Goal: Information Seeking & Learning: Compare options

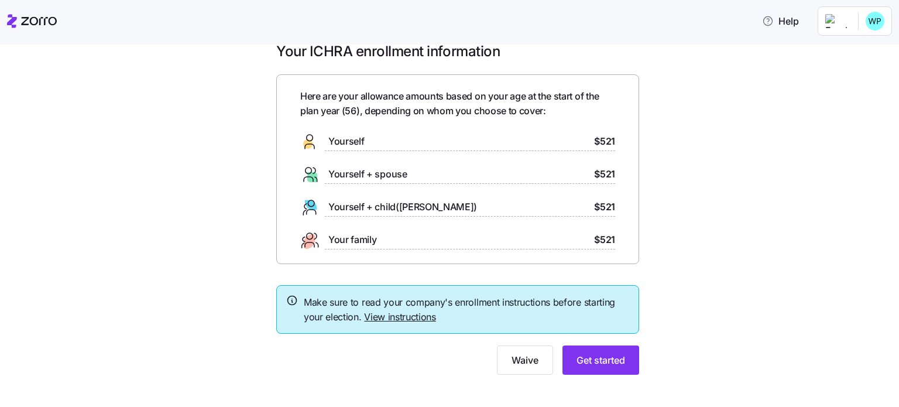
scroll to position [30, 0]
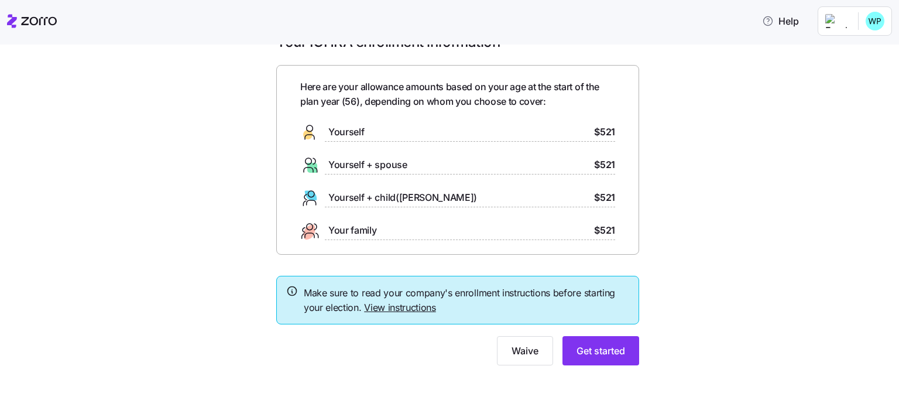
click at [375, 304] on link "View instructions" at bounding box center [400, 308] width 72 height 12
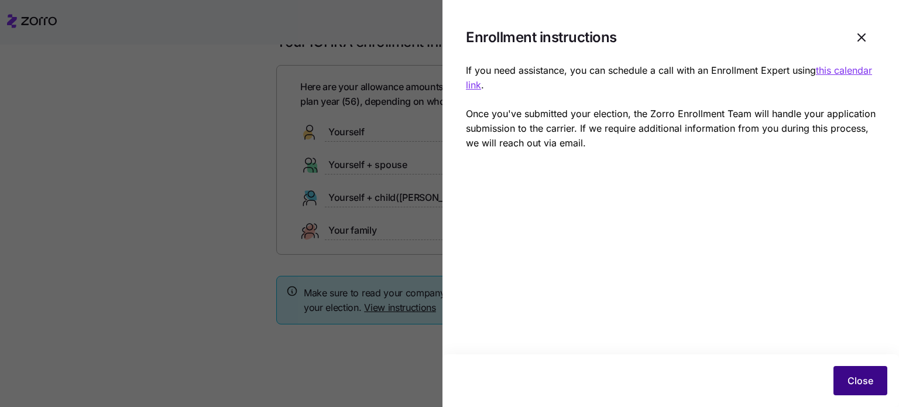
click at [862, 380] on span "Close" at bounding box center [861, 381] width 26 height 14
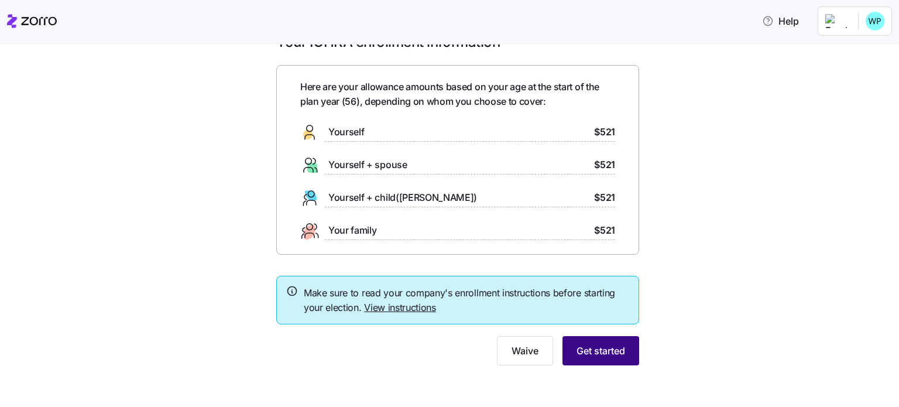
click at [600, 353] on span "Get started" at bounding box center [601, 351] width 49 height 14
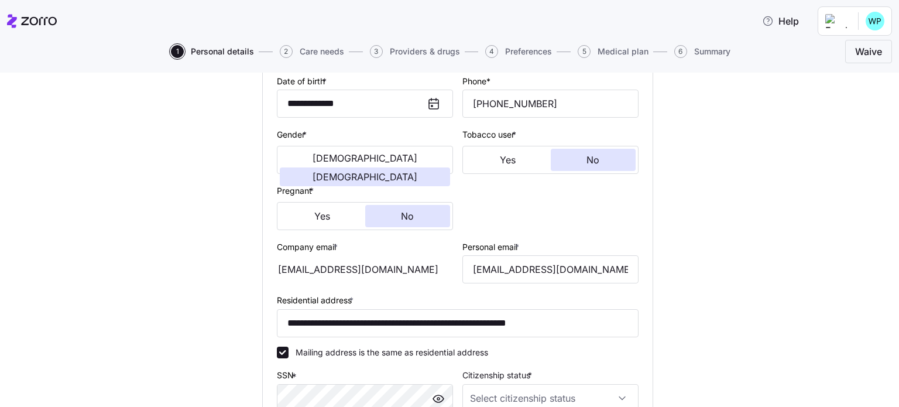
scroll to position [234, 0]
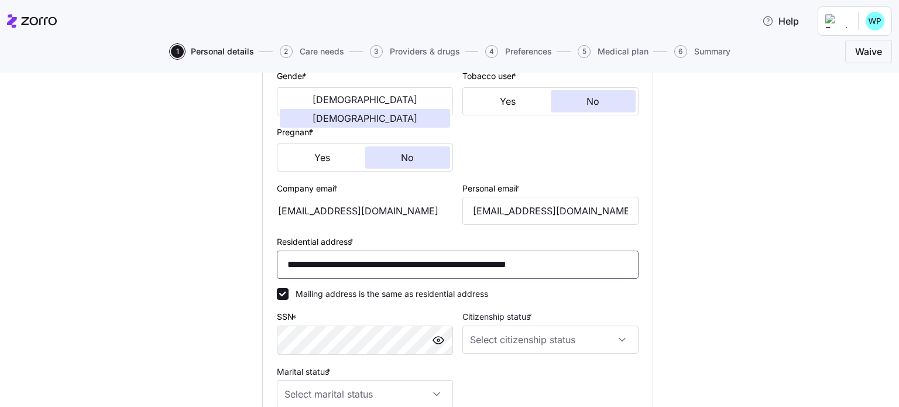
click at [334, 260] on input "**********" at bounding box center [458, 265] width 362 height 28
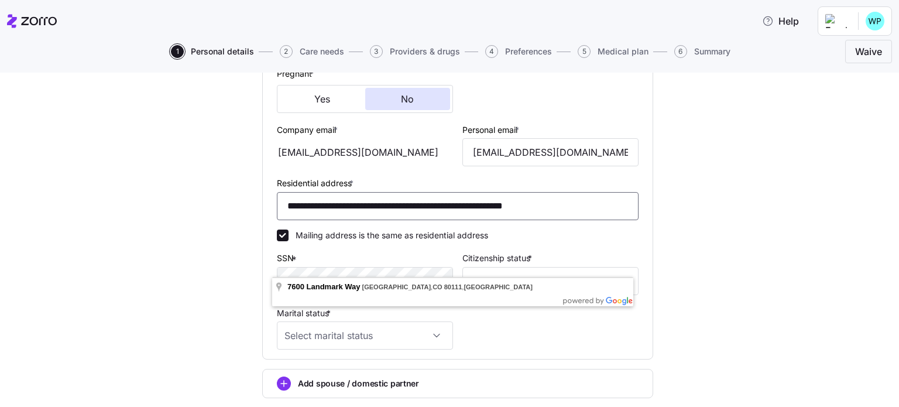
scroll to position [351, 0]
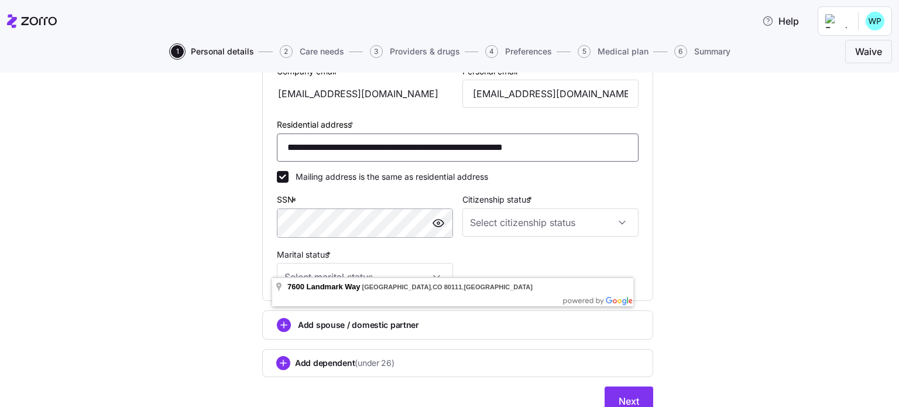
type input "**********"
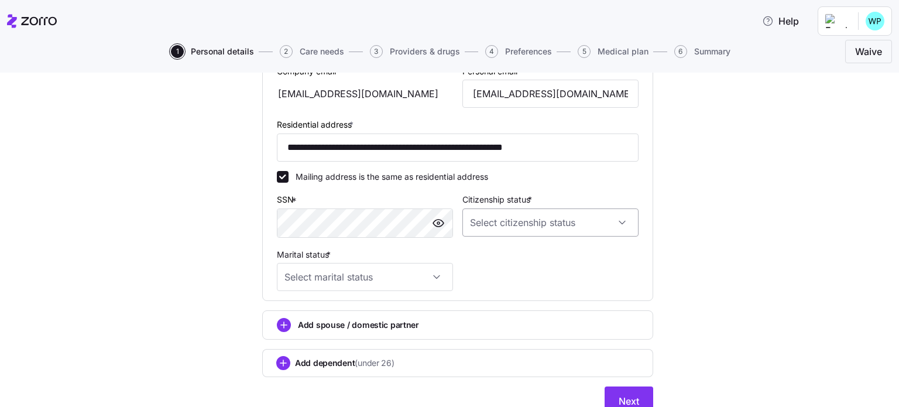
click at [581, 214] on input "Citizenship status *" at bounding box center [551, 222] width 176 height 28
click at [508, 250] on span "US citizen" at bounding box center [531, 256] width 119 height 13
type input "US citizen"
click at [432, 274] on input "Marital status *" at bounding box center [365, 277] width 176 height 28
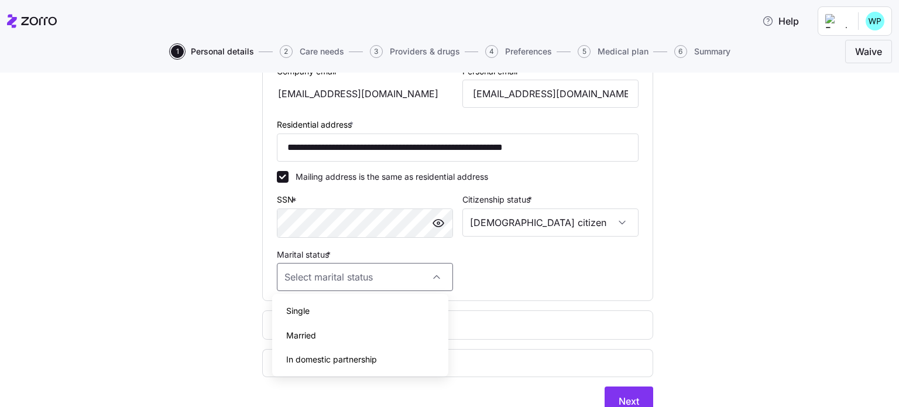
click at [313, 337] on span "Married" at bounding box center [301, 335] width 30 height 13
type input "Married"
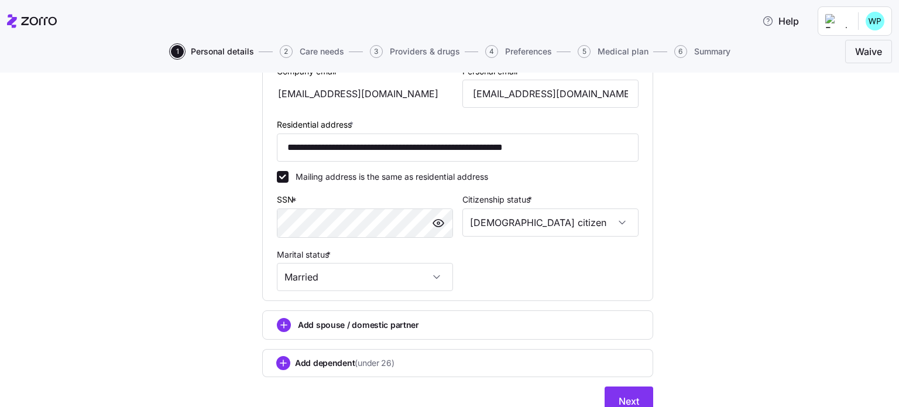
scroll to position [400, 0]
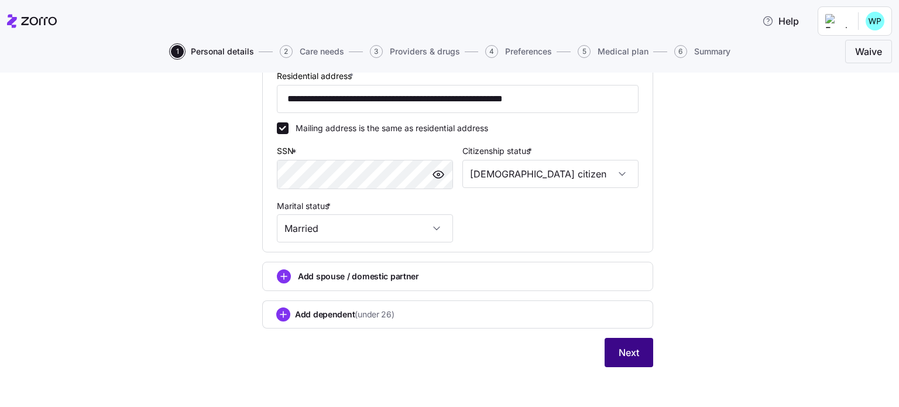
click at [634, 348] on span "Next" at bounding box center [629, 352] width 20 height 14
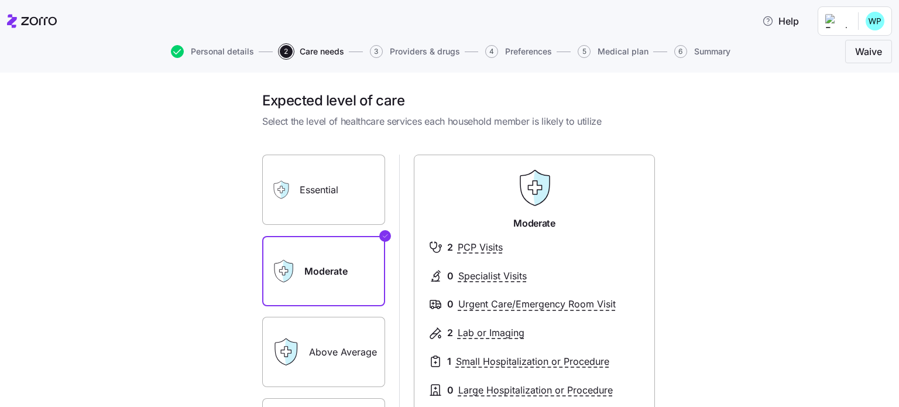
click at [310, 187] on label "Essential" at bounding box center [323, 190] width 123 height 70
click at [0, 0] on input "Essential" at bounding box center [0, 0] width 0 height 0
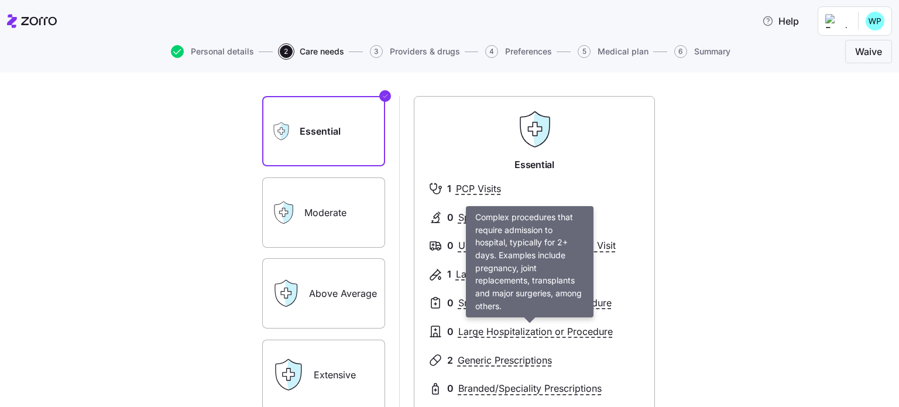
scroll to position [117, 0]
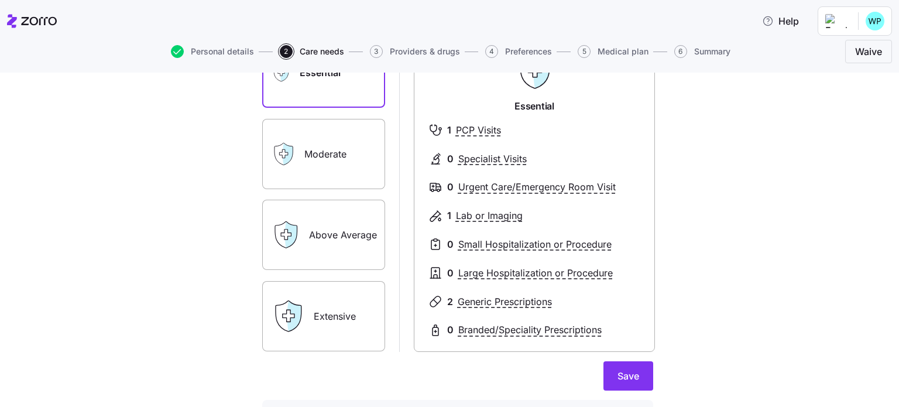
click at [313, 147] on label "Moderate" at bounding box center [323, 154] width 123 height 70
click at [0, 0] on input "Moderate" at bounding box center [0, 0] width 0 height 0
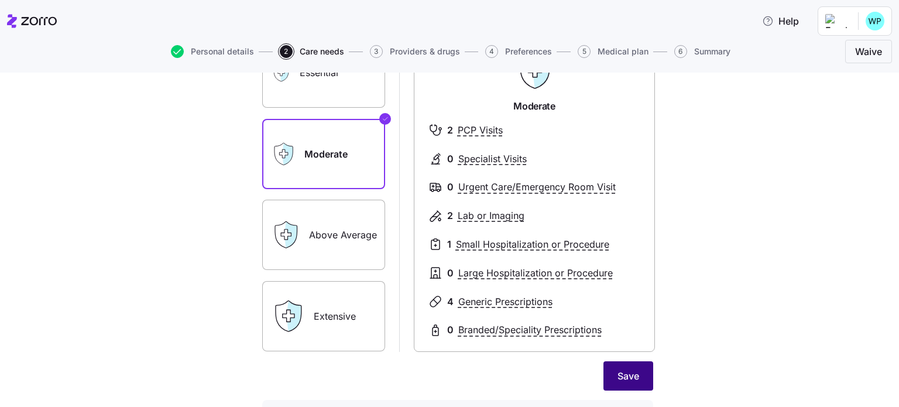
click at [623, 374] on span "Save" at bounding box center [629, 376] width 22 height 14
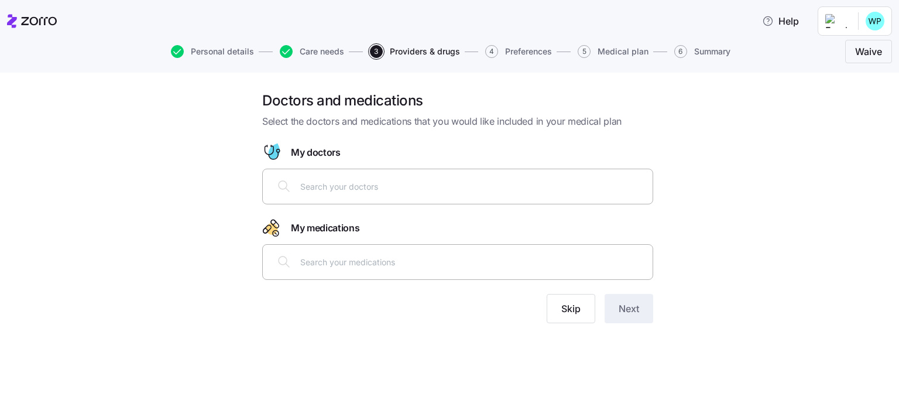
click at [403, 187] on input "text" at bounding box center [472, 186] width 345 height 13
type input "Doris Kleinert"
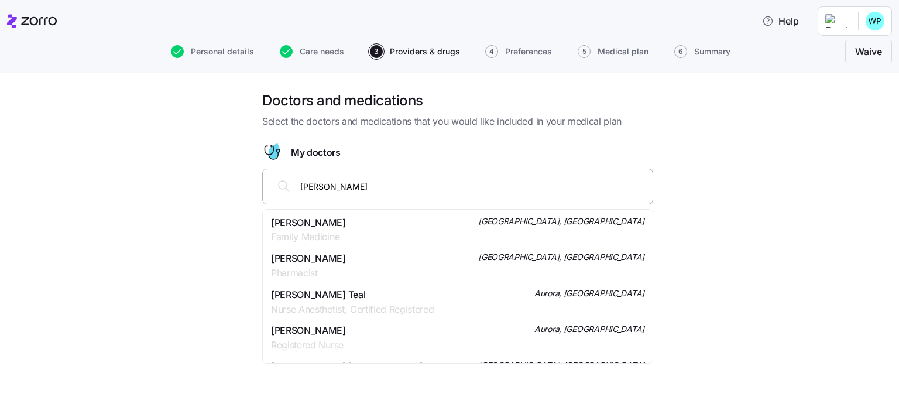
click at [346, 218] on span "Dr. Doris Andrea Kleinert" at bounding box center [308, 222] width 75 height 15
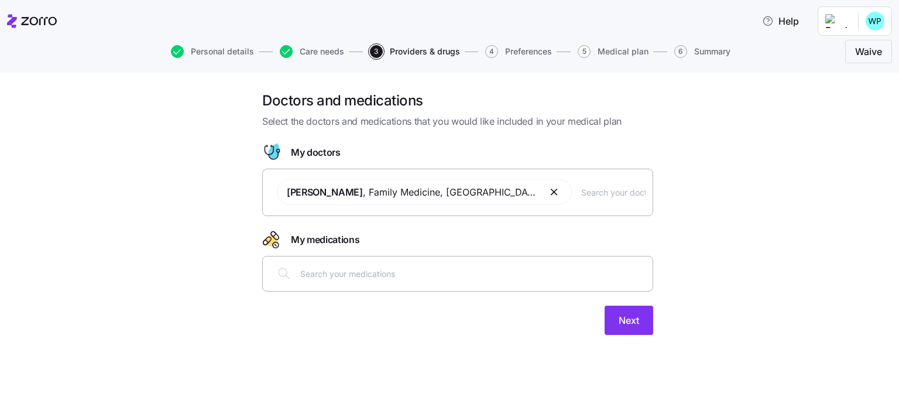
click at [354, 272] on input "text" at bounding box center [472, 273] width 345 height 13
type input "Simvastatin"
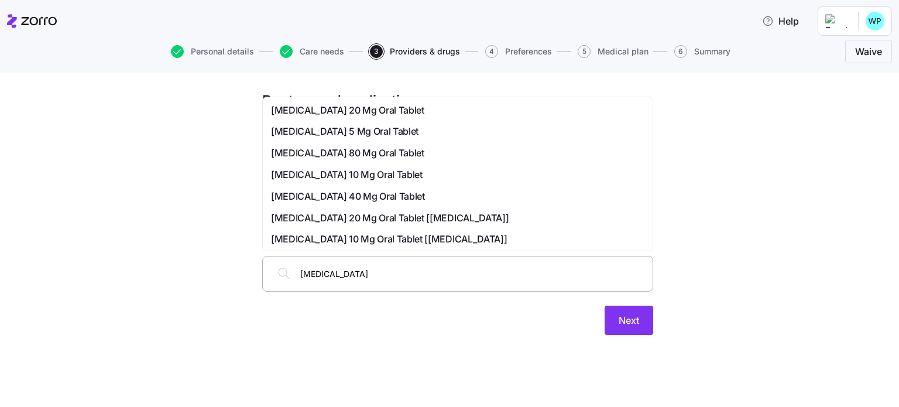
click at [370, 109] on span "Simvastatin 20 Mg Oral Tablet" at bounding box center [347, 110] width 153 height 15
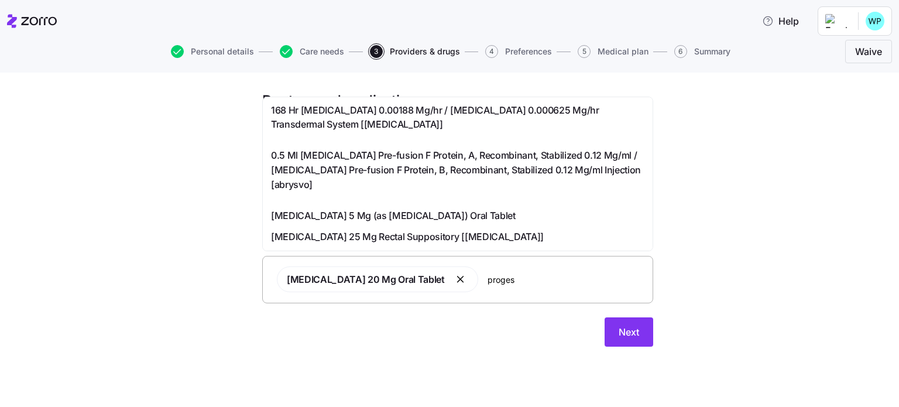
type input "progest"
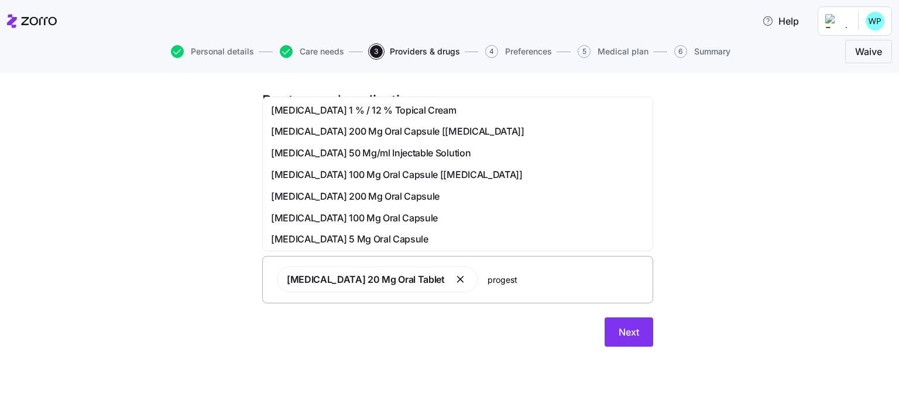
click at [396, 196] on span "Progesterone 200 Mg Oral Capsule" at bounding box center [355, 196] width 169 height 15
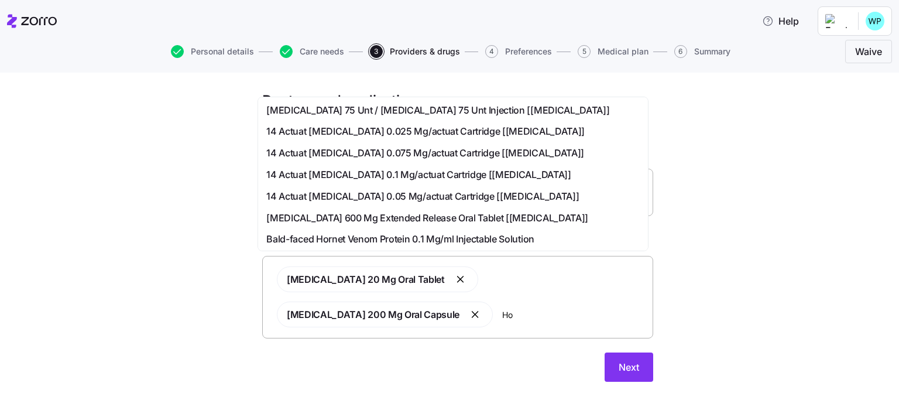
type input "H"
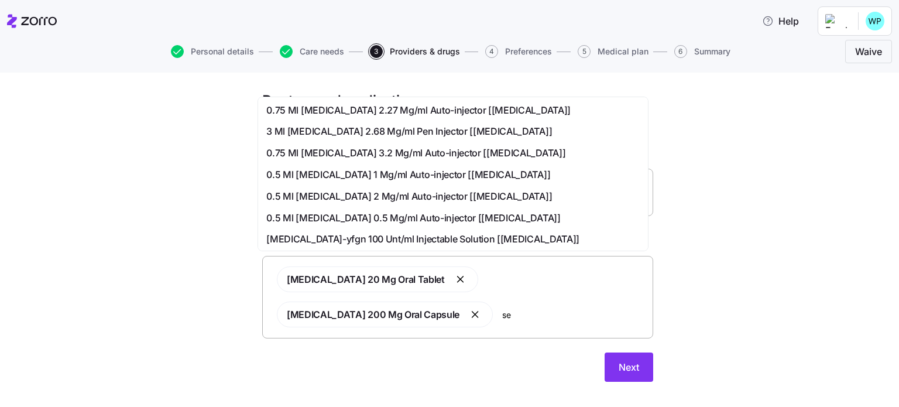
type input "s"
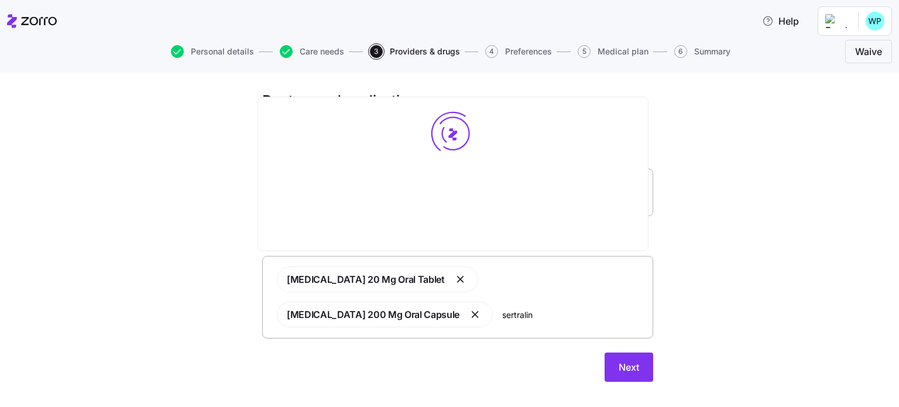
type input "sertraline"
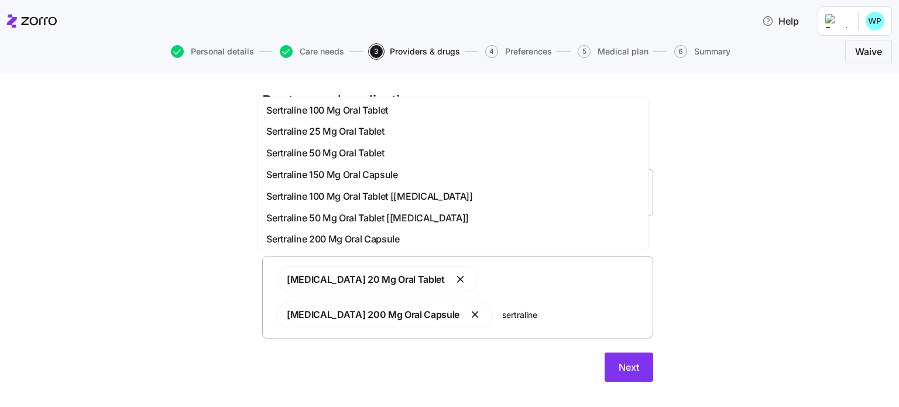
click at [346, 153] on span "Sertraline 50 Mg Oral Tablet" at bounding box center [325, 153] width 118 height 15
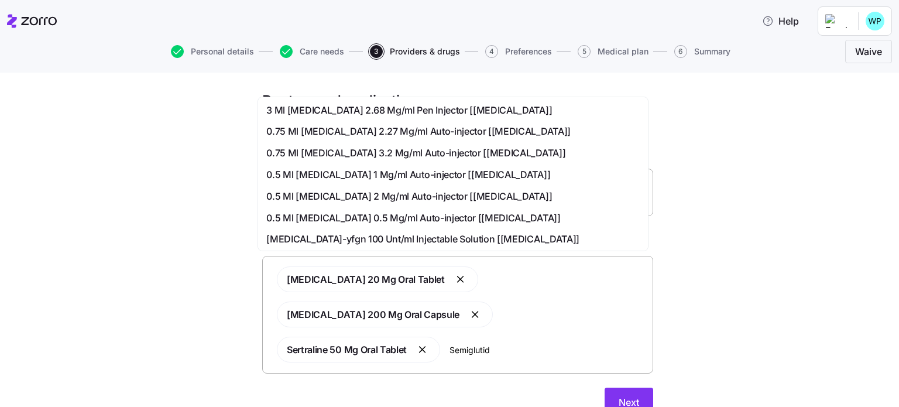
type input "Semiglutide"
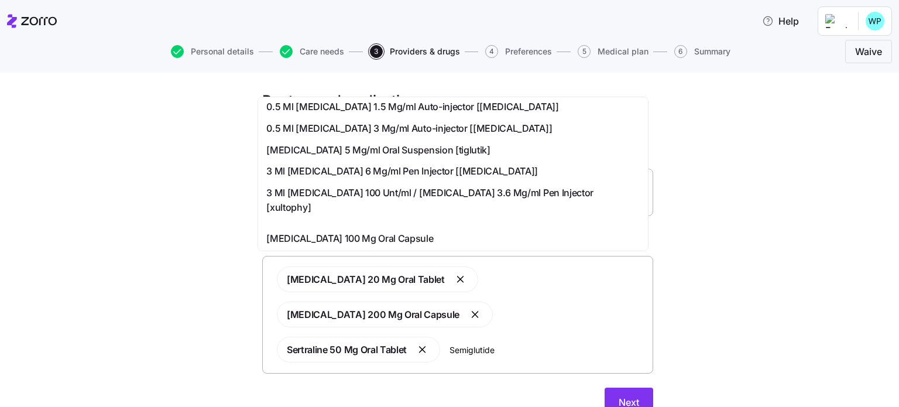
scroll to position [234, 0]
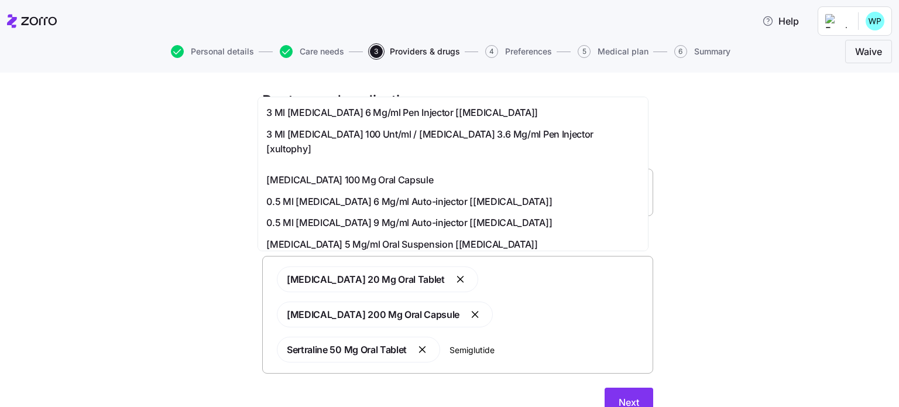
click at [497, 259] on span "0.5 Ml Lanreotide 240 Mg/ml ( As Lanreotide Acetate) Prefilled Syringe [somatul…" at bounding box center [442, 266] width 352 height 15
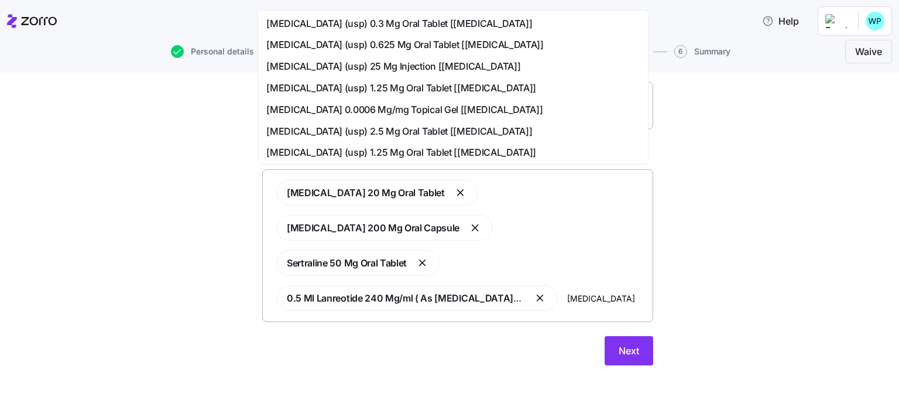
scroll to position [59, 0]
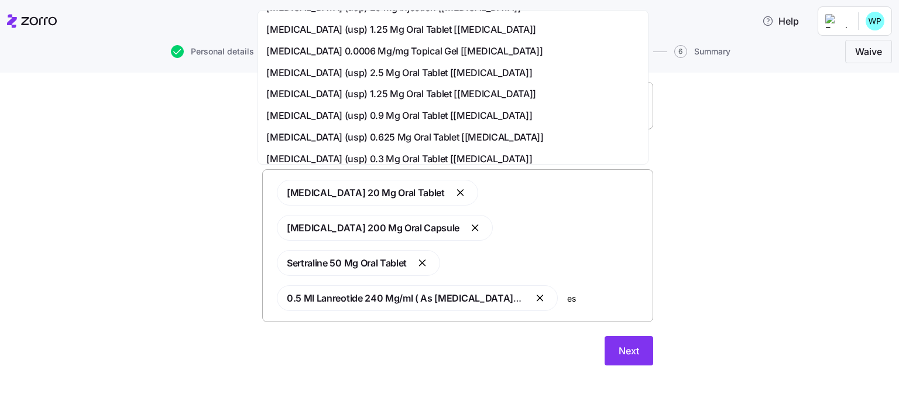
type input "e"
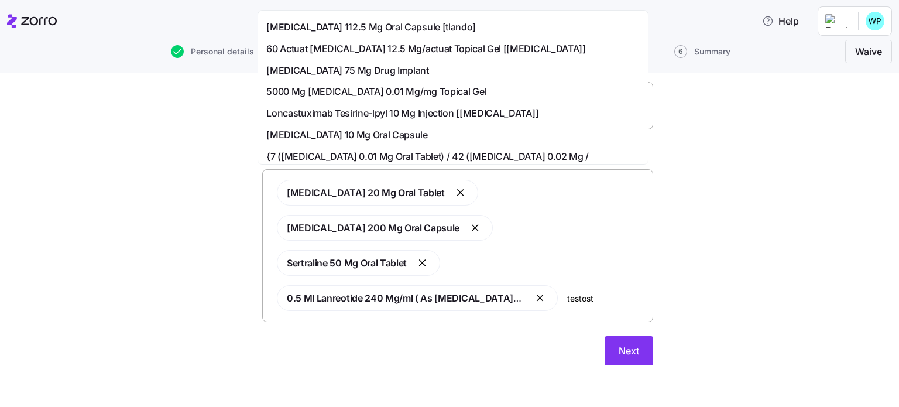
scroll to position [326, 0]
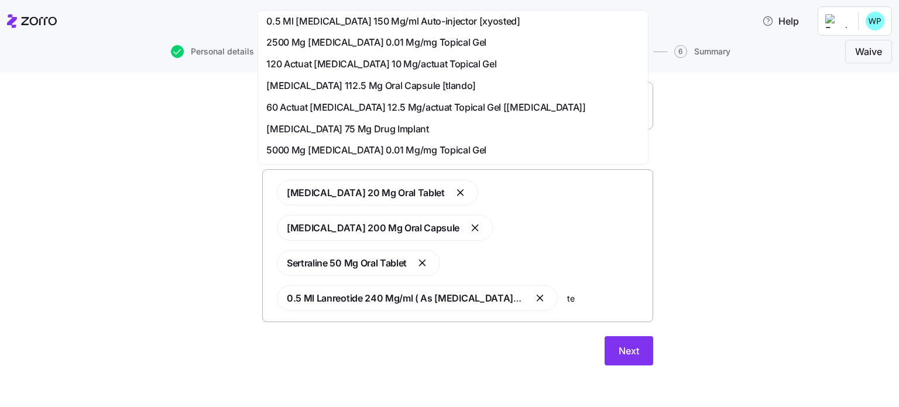
type input "t"
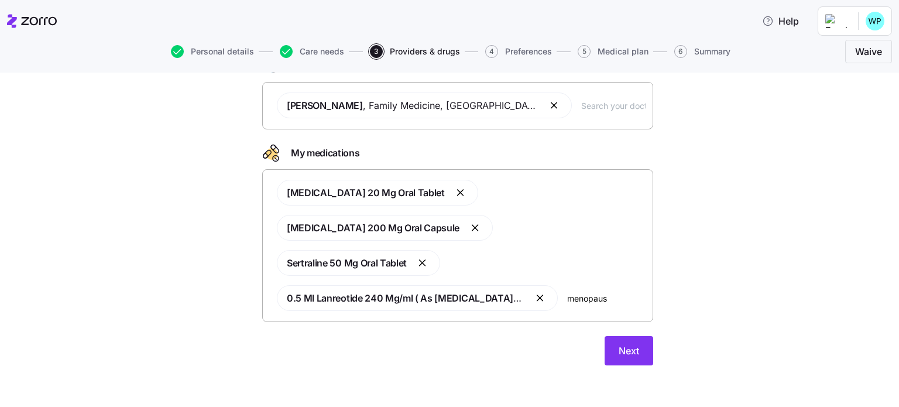
type input "menopause"
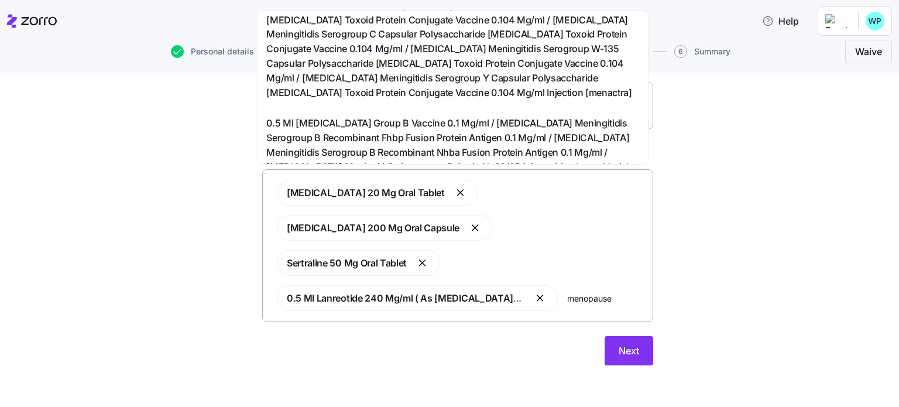
scroll to position [0, 0]
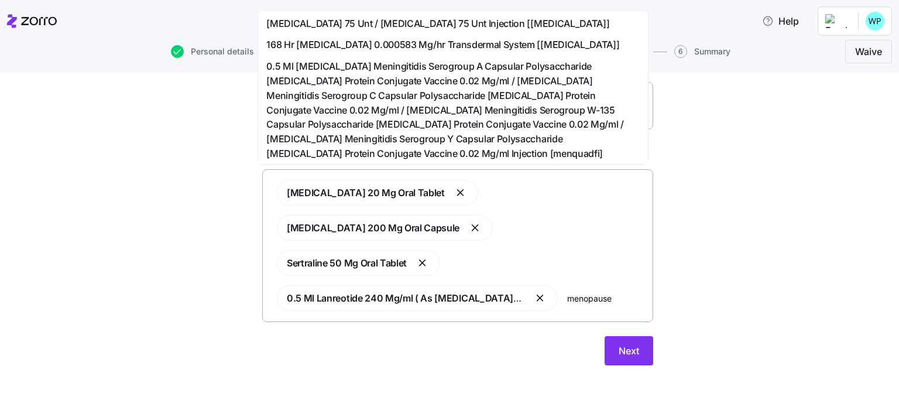
drag, startPoint x: 553, startPoint y: 299, endPoint x: 541, endPoint y: 299, distance: 11.7
click at [541, 299] on div "Simvastatin 20 Mg Oral Tablet Progesterone 200 Mg Oral Capsule Sertraline 50 Mg…" at bounding box center [458, 245] width 376 height 145
click at [631, 349] on span "Next" at bounding box center [629, 351] width 20 height 14
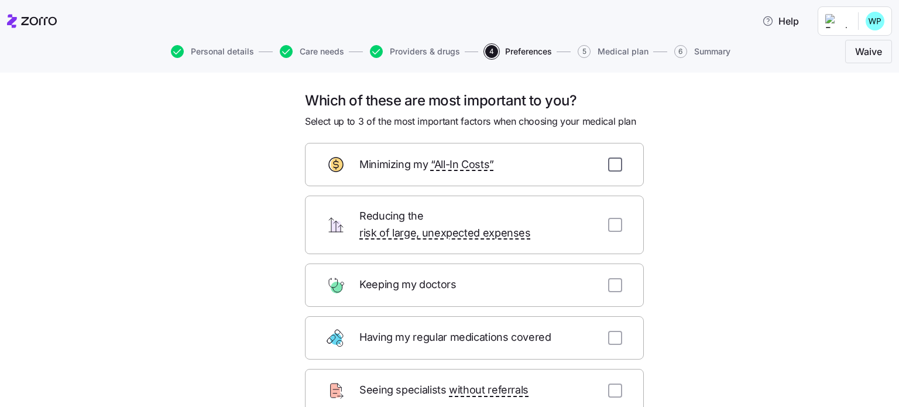
click at [611, 162] on input "checkbox" at bounding box center [615, 165] width 14 height 14
checkbox input "true"
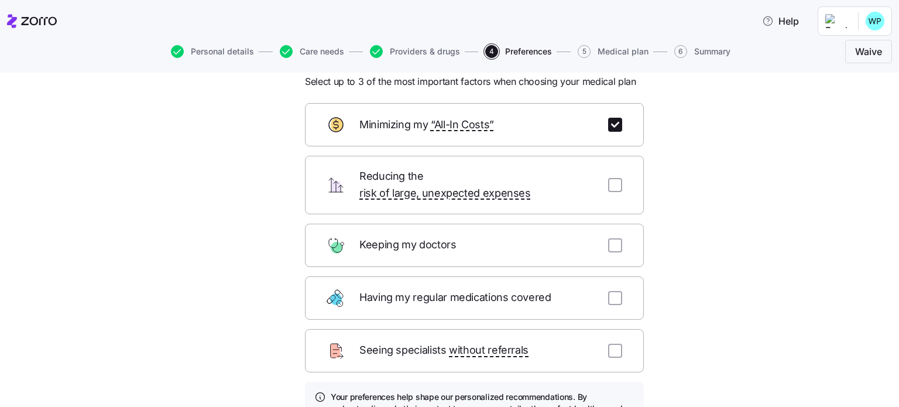
scroll to position [59, 0]
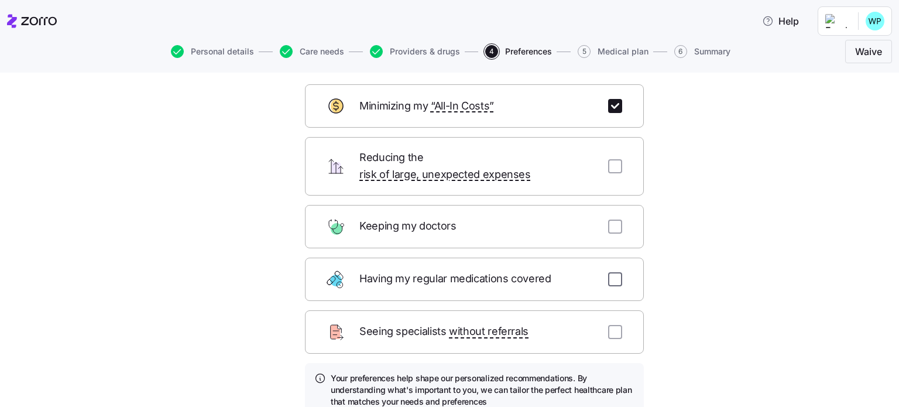
click at [611, 272] on input "checkbox" at bounding box center [615, 279] width 14 height 14
checkbox input "true"
click at [613, 159] on input "checkbox" at bounding box center [615, 166] width 14 height 14
checkbox input "true"
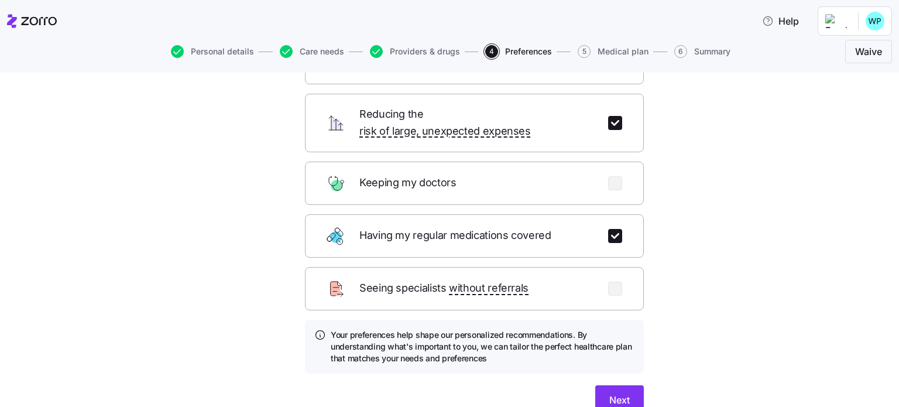
scroll to position [150, 0]
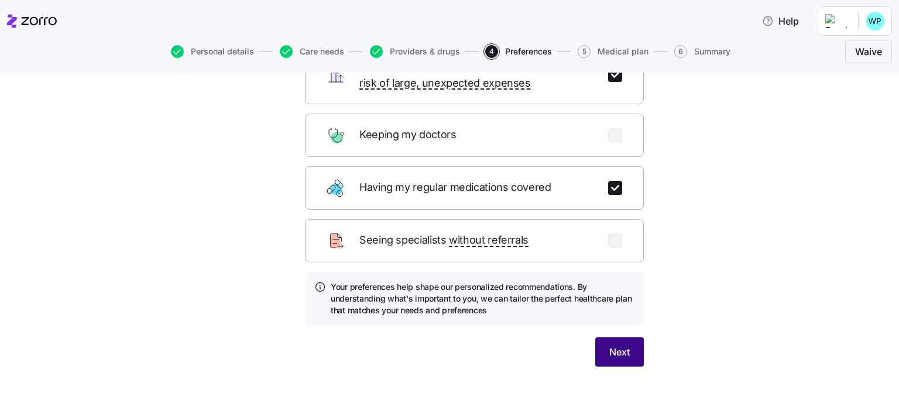
click at [604, 337] on button "Next" at bounding box center [619, 351] width 49 height 29
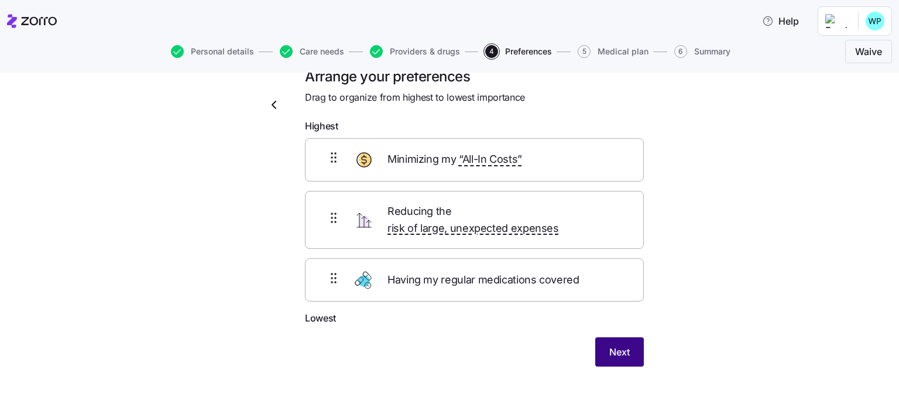
click at [611, 345] on span "Next" at bounding box center [620, 352] width 20 height 14
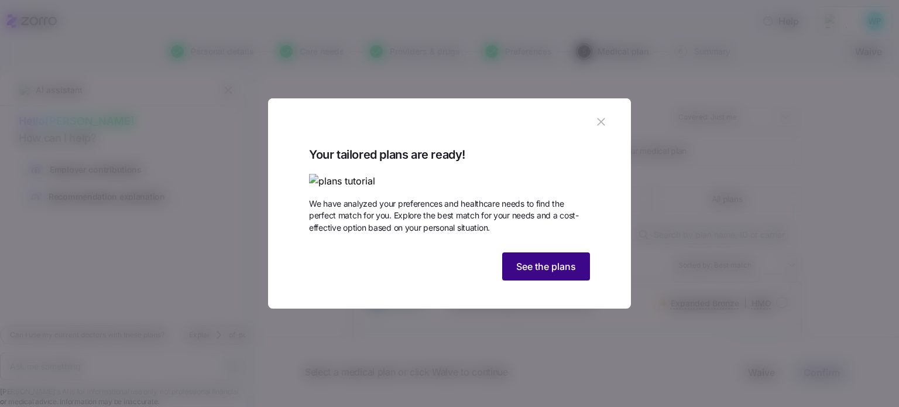
click at [540, 273] on span "See the plans" at bounding box center [546, 266] width 60 height 14
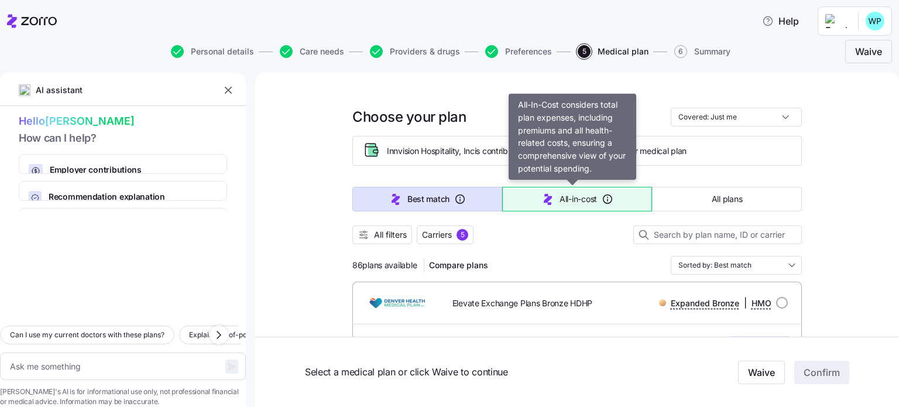
click at [579, 197] on span "All-in-cost" at bounding box center [578, 199] width 37 height 12
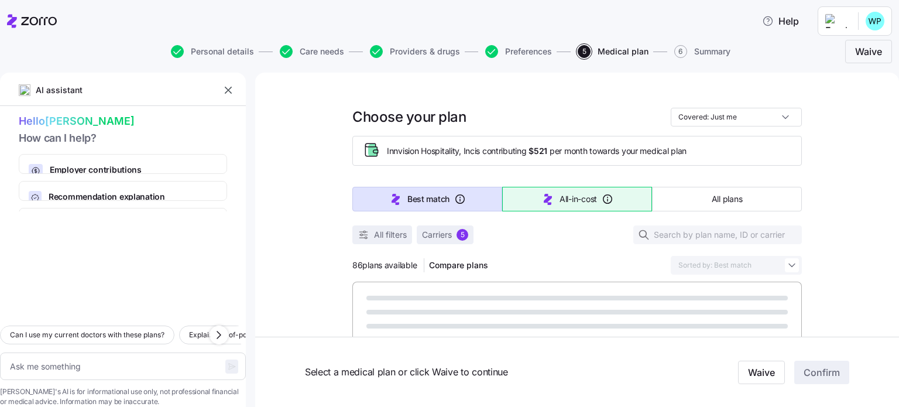
type textarea "x"
type input "Sorted by: All-in-cost"
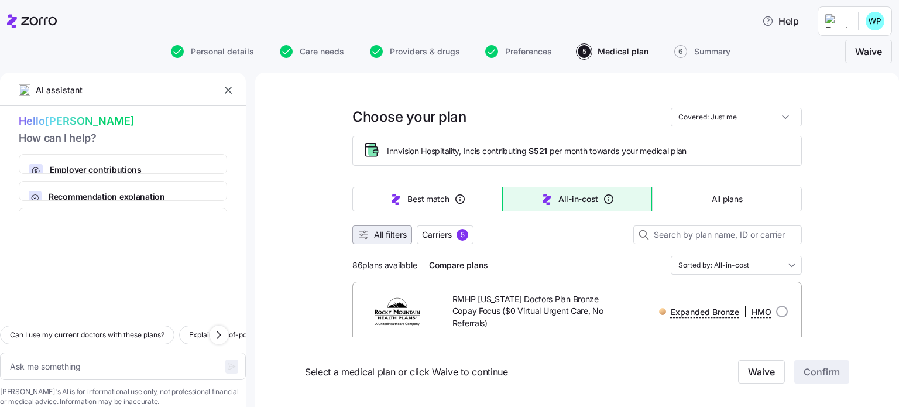
click at [379, 229] on span "All filters" at bounding box center [390, 235] width 33 height 12
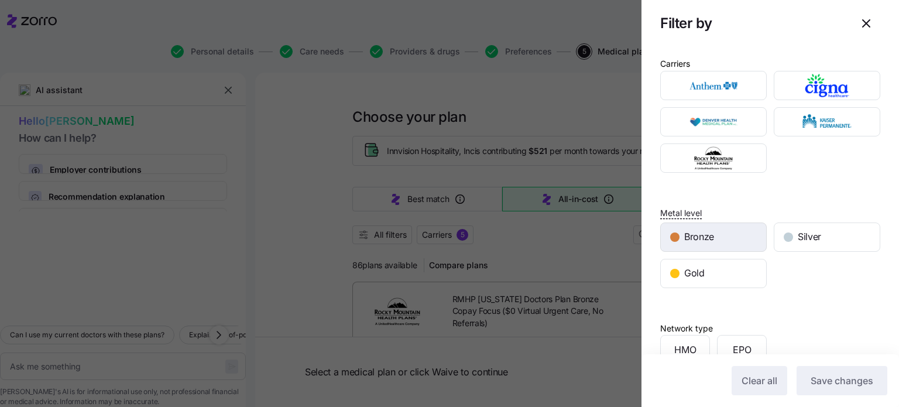
click at [692, 234] on span "Bronze" at bounding box center [699, 237] width 30 height 15
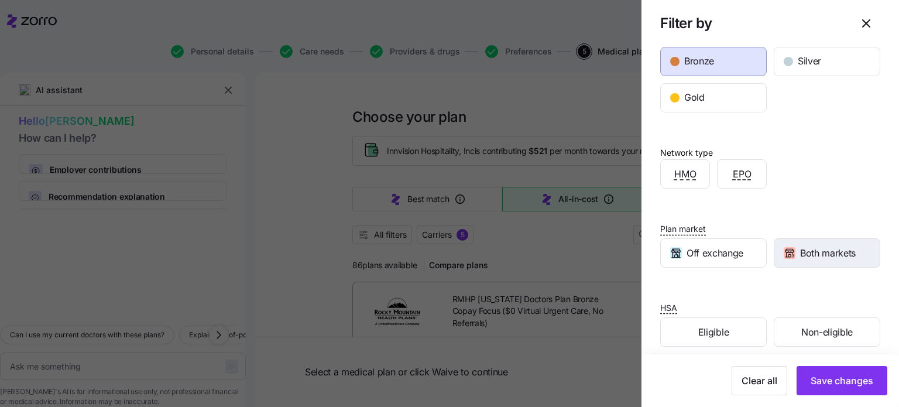
scroll to position [185, 0]
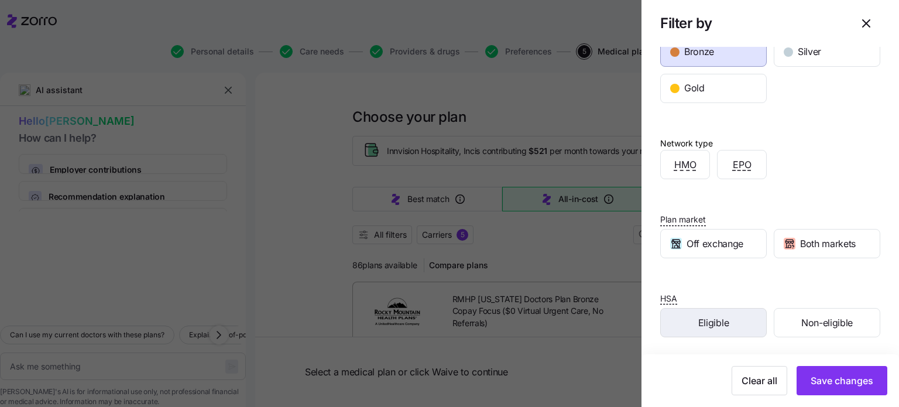
click at [720, 319] on span "Eligible" at bounding box center [714, 323] width 30 height 15
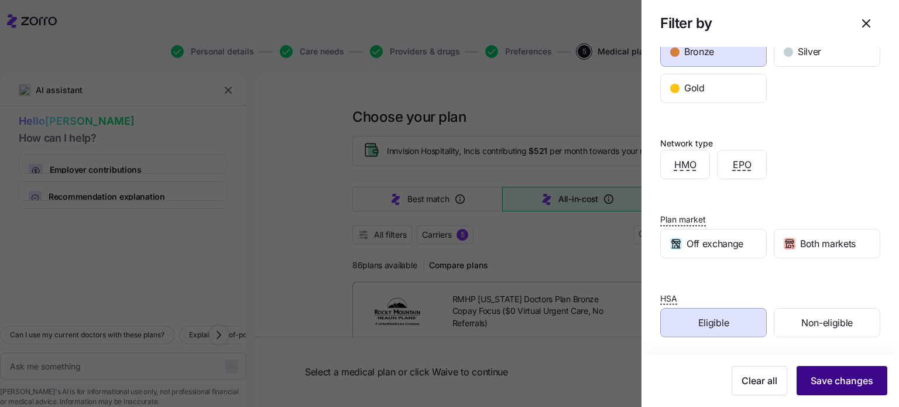
click at [838, 381] on span "Save changes" at bounding box center [842, 381] width 63 height 14
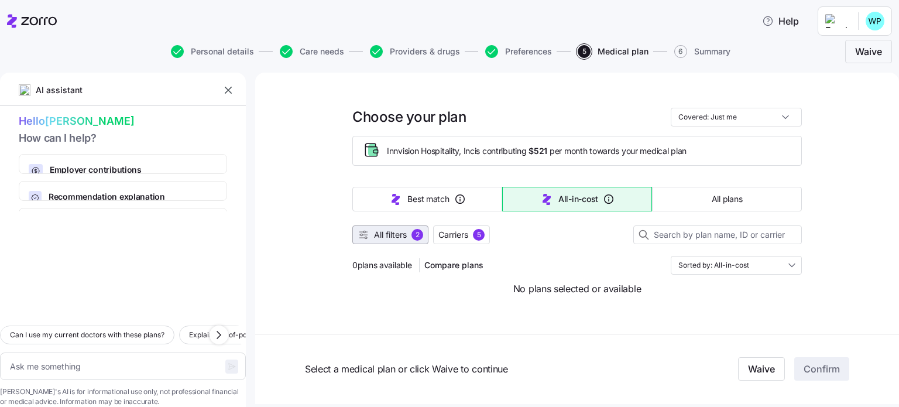
click at [389, 235] on span "All filters" at bounding box center [390, 235] width 33 height 12
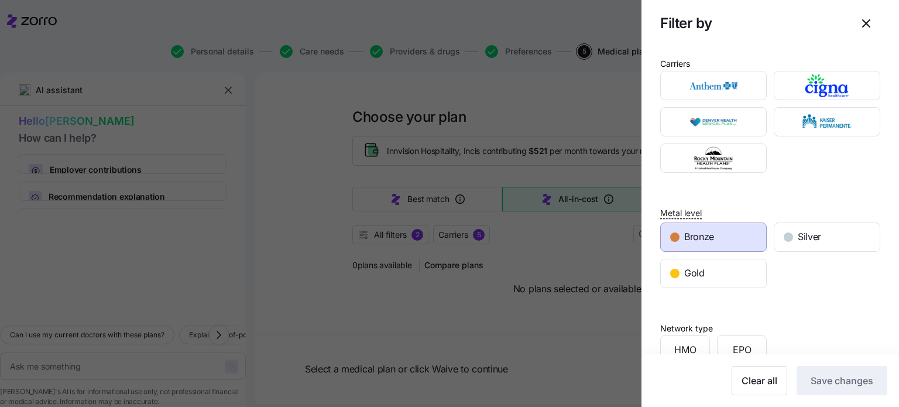
click at [697, 234] on span "Bronze" at bounding box center [699, 237] width 30 height 15
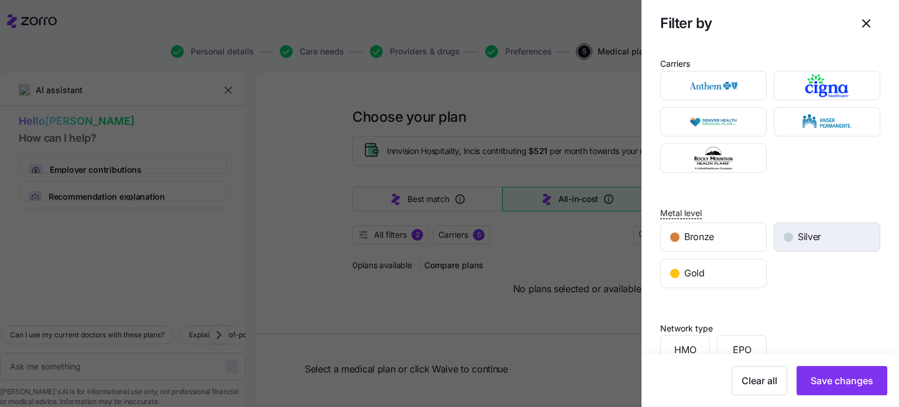
click at [799, 238] on span "Silver" at bounding box center [809, 237] width 23 height 15
click at [811, 244] on div "Silver" at bounding box center [827, 237] width 105 height 28
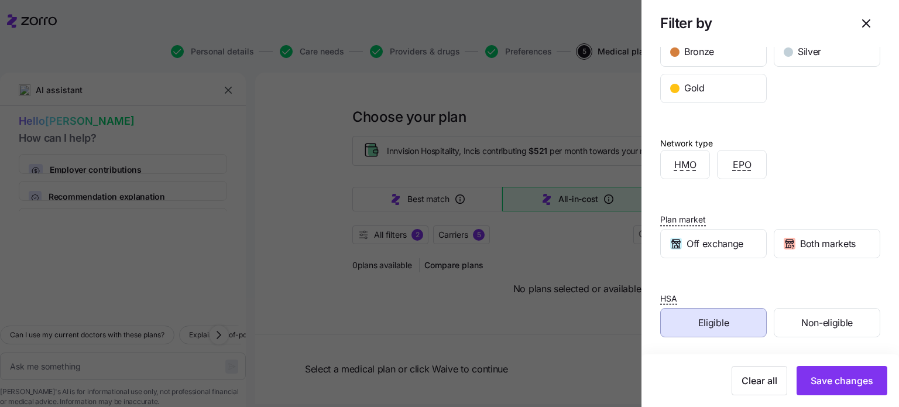
click at [706, 319] on span "Eligible" at bounding box center [714, 323] width 30 height 15
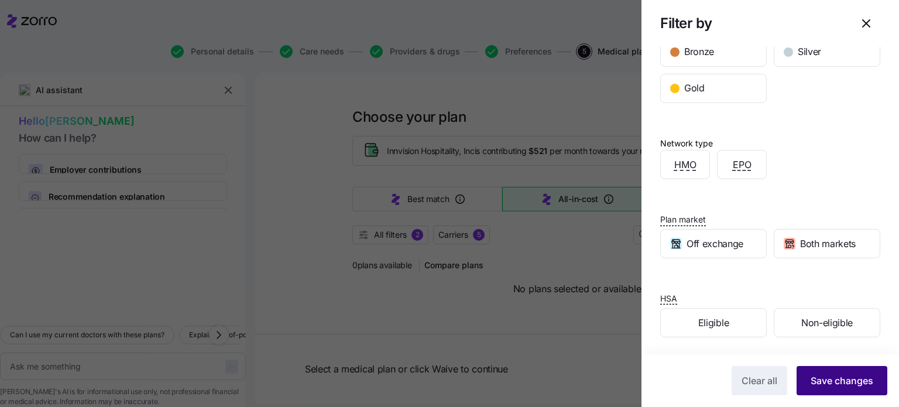
click at [850, 381] on span "Save changes" at bounding box center [842, 381] width 63 height 14
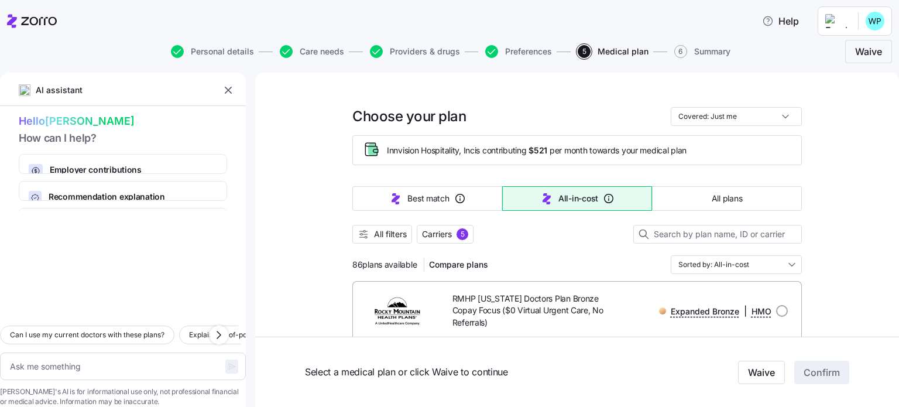
scroll to position [0, 0]
click at [381, 235] on span "All filters" at bounding box center [390, 235] width 33 height 12
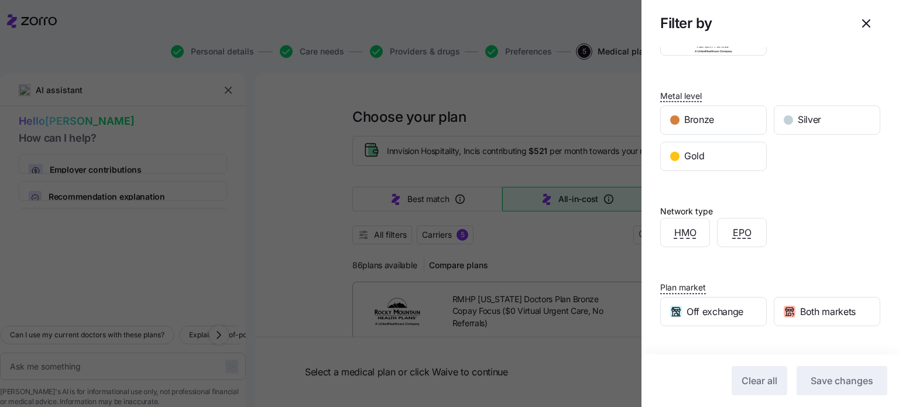
scroll to position [185, 0]
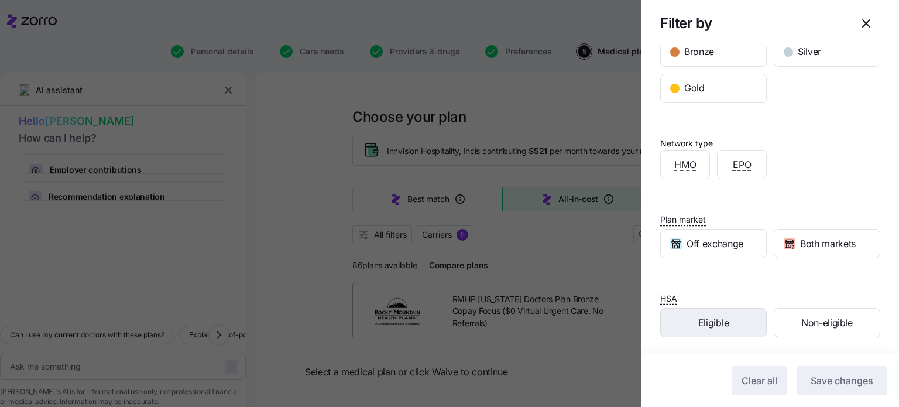
click at [712, 316] on span "Eligible" at bounding box center [714, 323] width 30 height 15
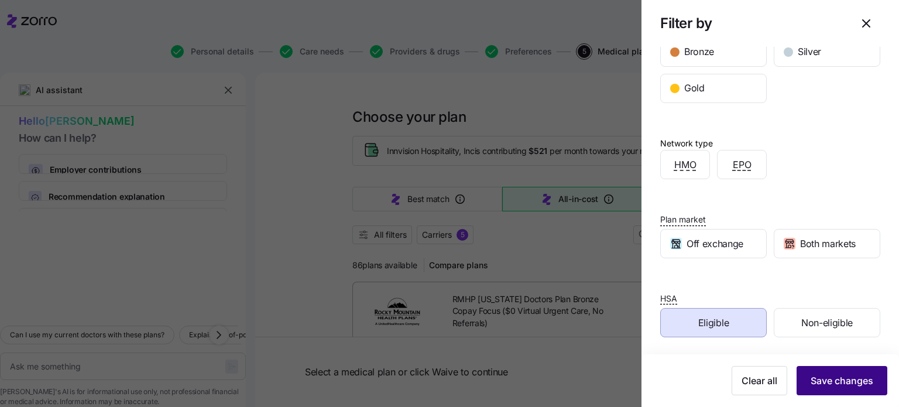
click at [838, 374] on span "Save changes" at bounding box center [842, 381] width 63 height 14
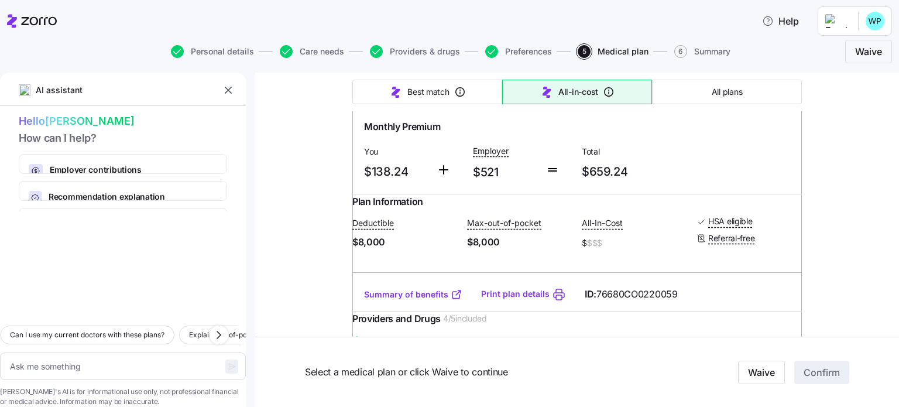
scroll to position [644, 0]
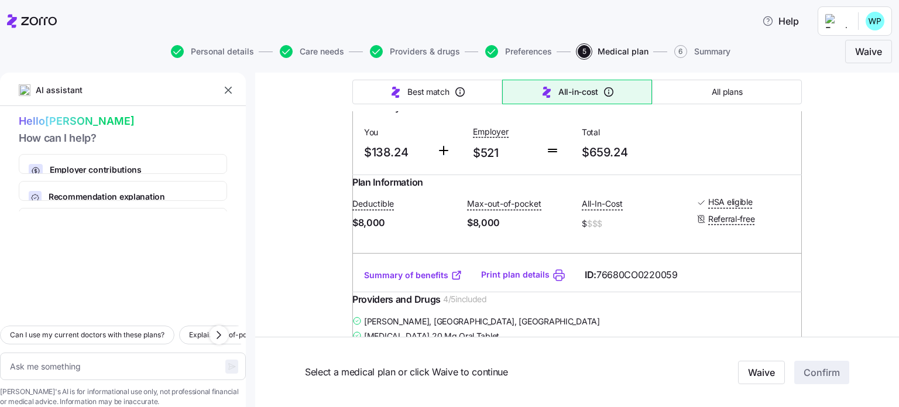
click at [426, 281] on link "Summary of benefits" at bounding box center [413, 275] width 98 height 12
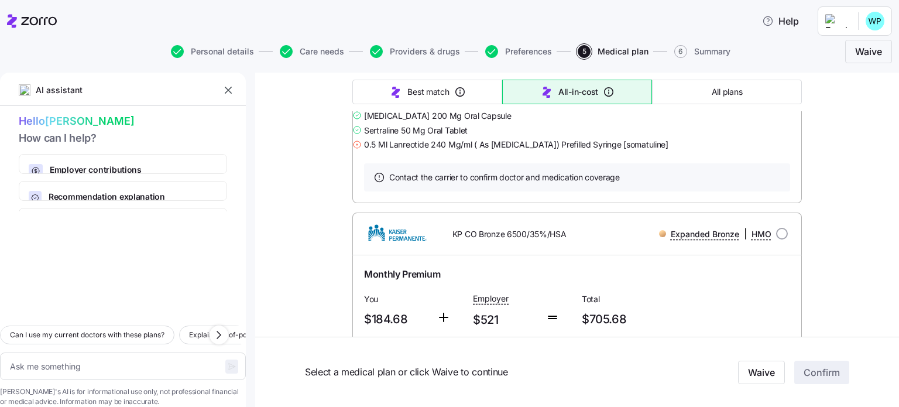
scroll to position [2108, 0]
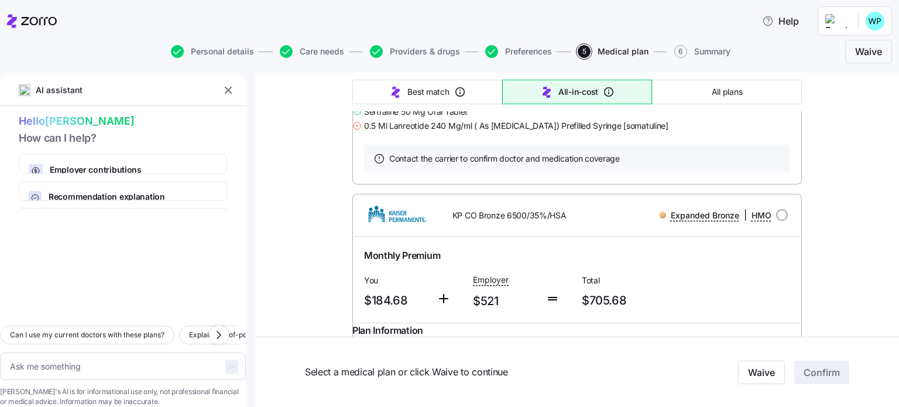
click at [425, 28] on link "Summary of benefits" at bounding box center [413, 22] width 98 height 12
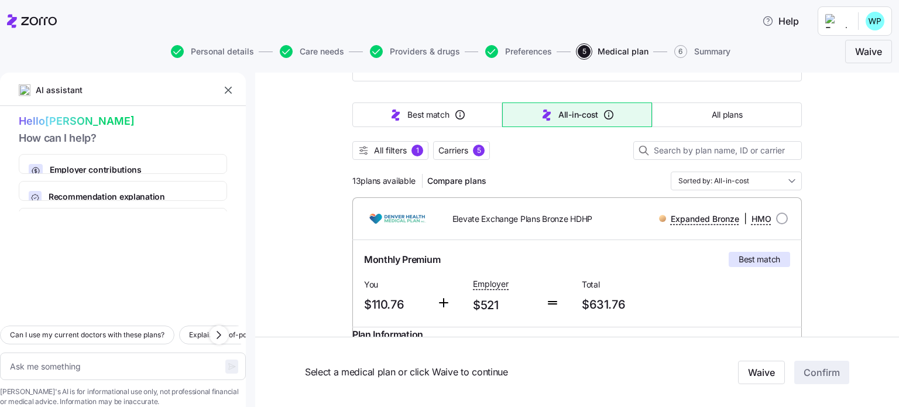
scroll to position [0, 0]
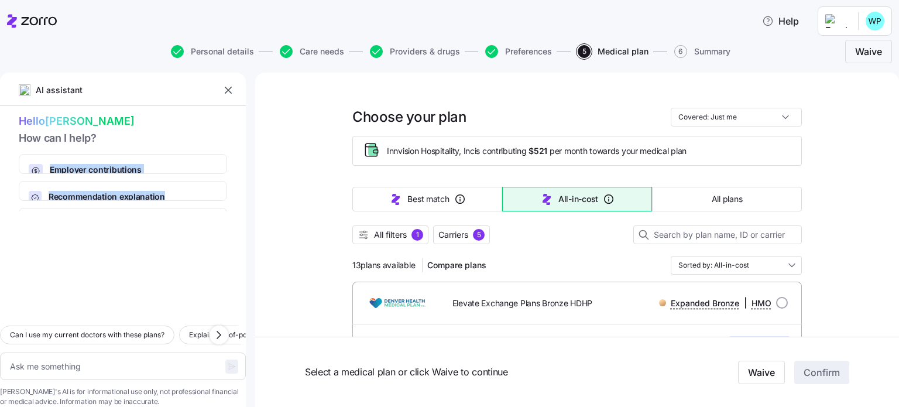
drag, startPoint x: 248, startPoint y: 149, endPoint x: 245, endPoint y: 195, distance: 45.8
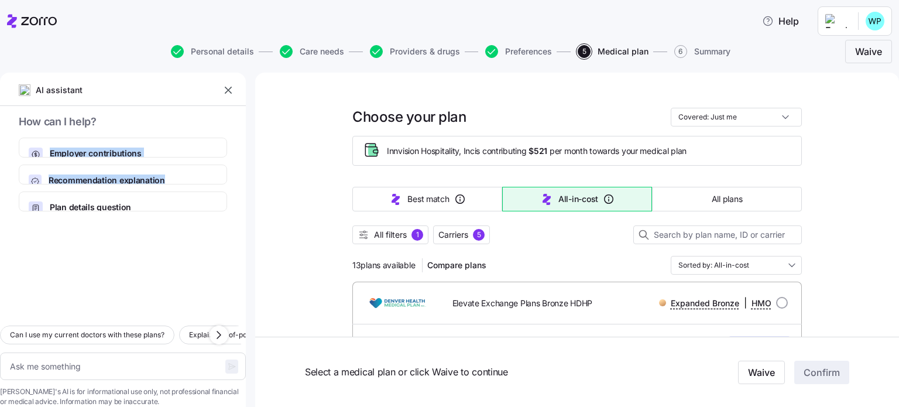
scroll to position [25, 0]
click at [715, 203] on span "All plans" at bounding box center [727, 199] width 30 height 12
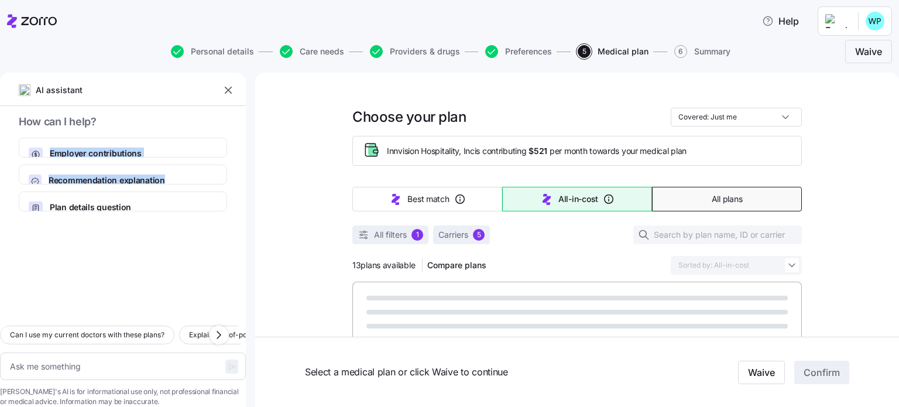
type textarea "x"
type input "Sorted by: Premium"
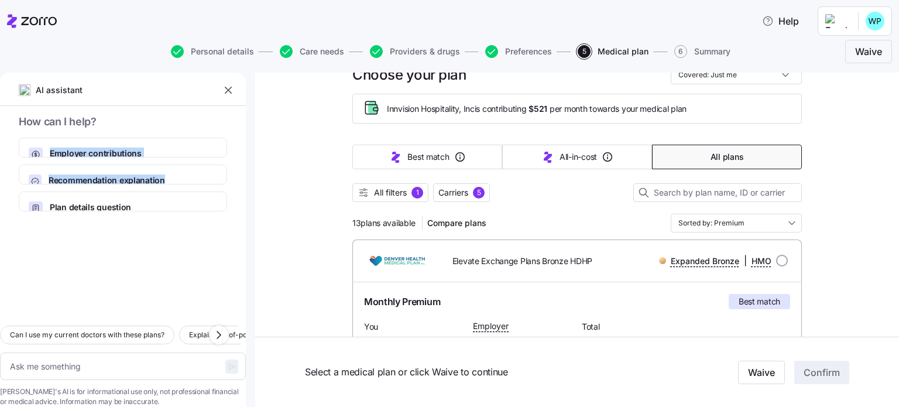
scroll to position [59, 0]
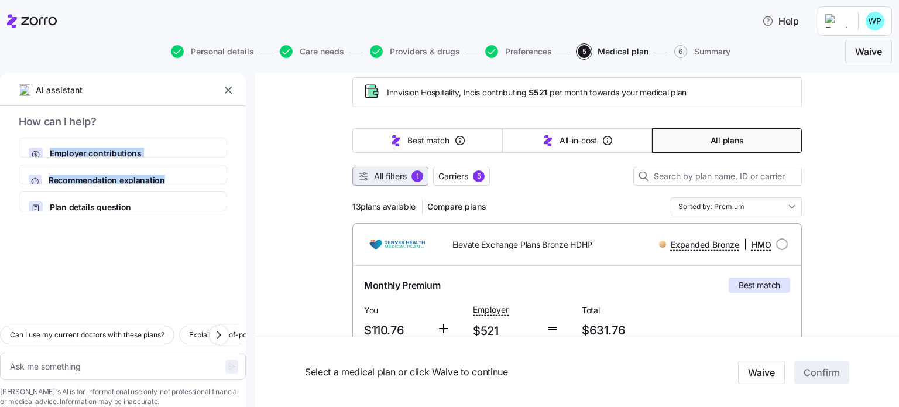
click at [400, 174] on span "All filters" at bounding box center [390, 176] width 33 height 12
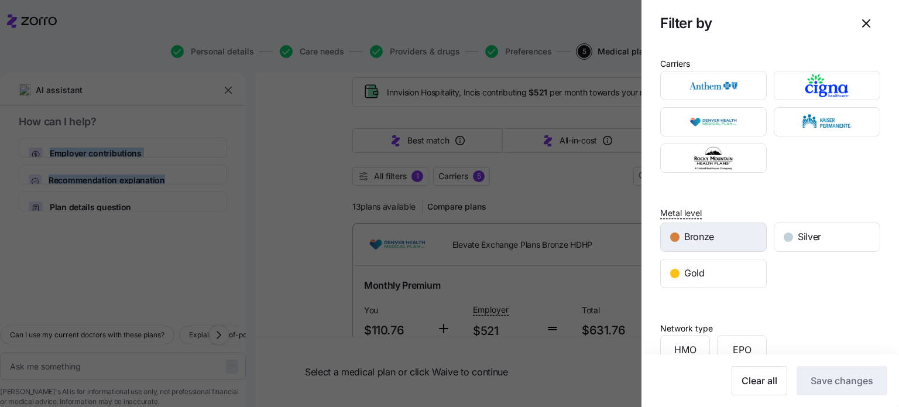
click at [703, 231] on span "Bronze" at bounding box center [699, 237] width 30 height 15
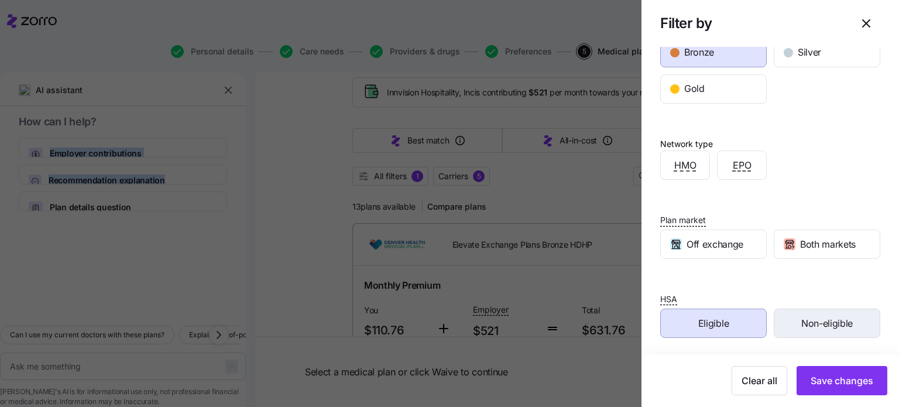
scroll to position [185, 0]
click at [750, 384] on span "Clear all" at bounding box center [760, 381] width 36 height 14
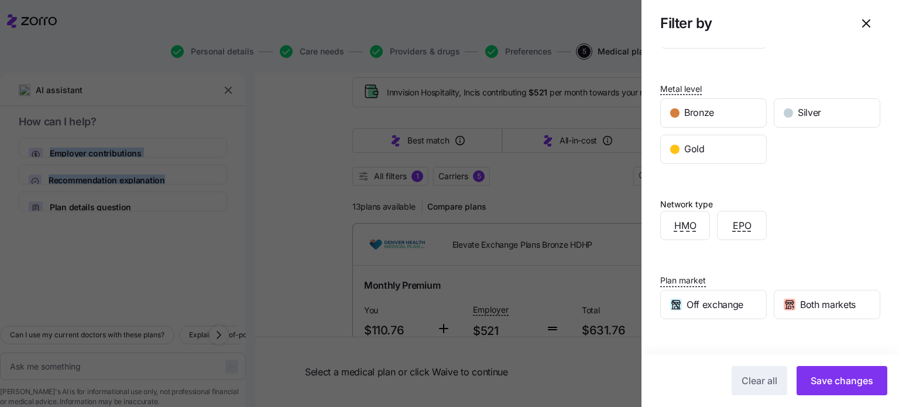
scroll to position [68, 0]
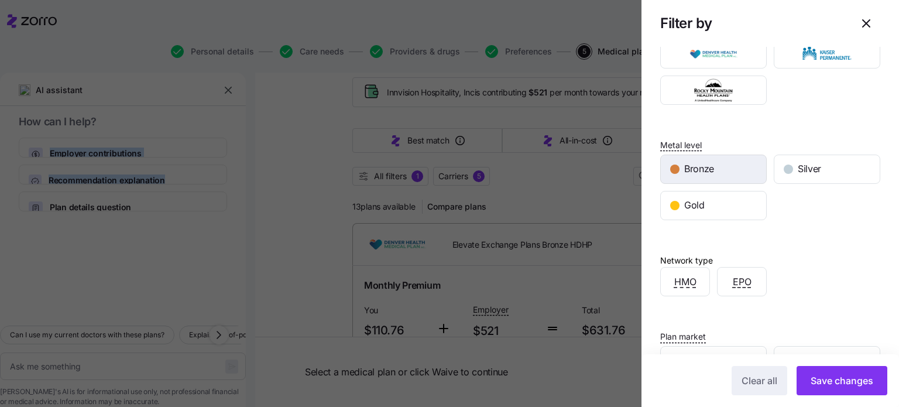
click at [693, 169] on span "Bronze" at bounding box center [699, 169] width 30 height 15
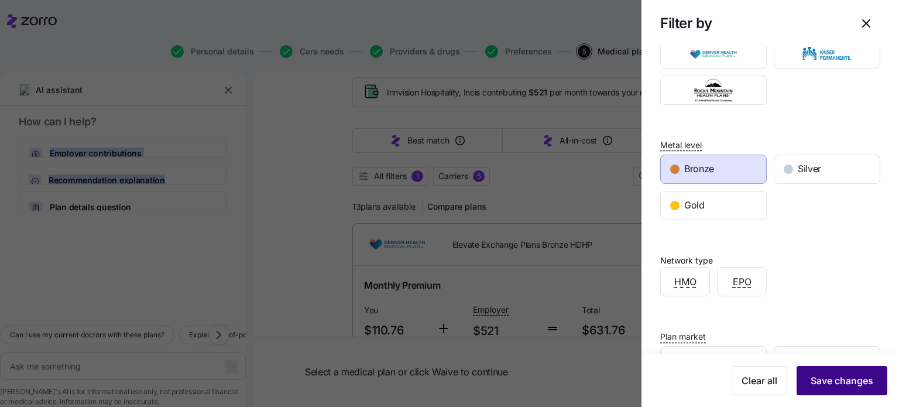
click at [831, 380] on span "Save changes" at bounding box center [842, 381] width 63 height 14
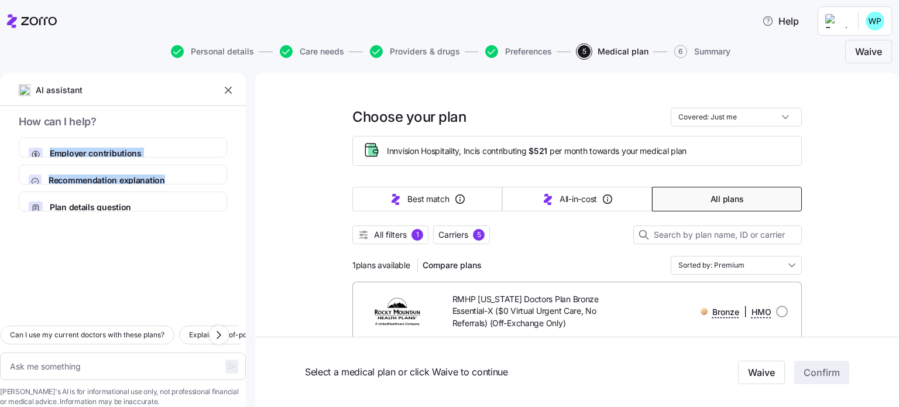
scroll to position [59, 0]
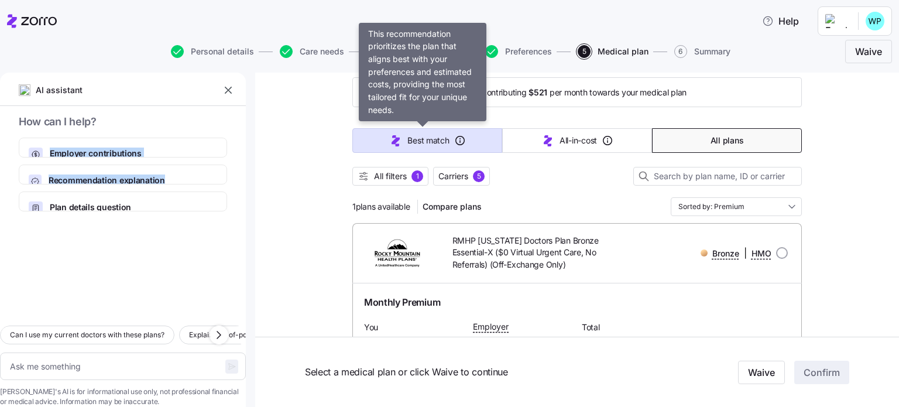
click at [409, 142] on span "Best match" at bounding box center [429, 141] width 42 height 12
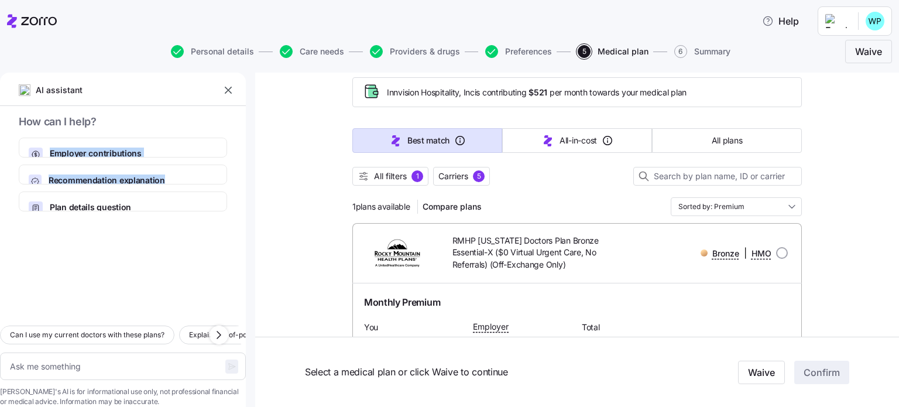
type textarea "x"
type input "Sorted by: Best match"
click at [714, 144] on span "All plans" at bounding box center [727, 141] width 30 height 12
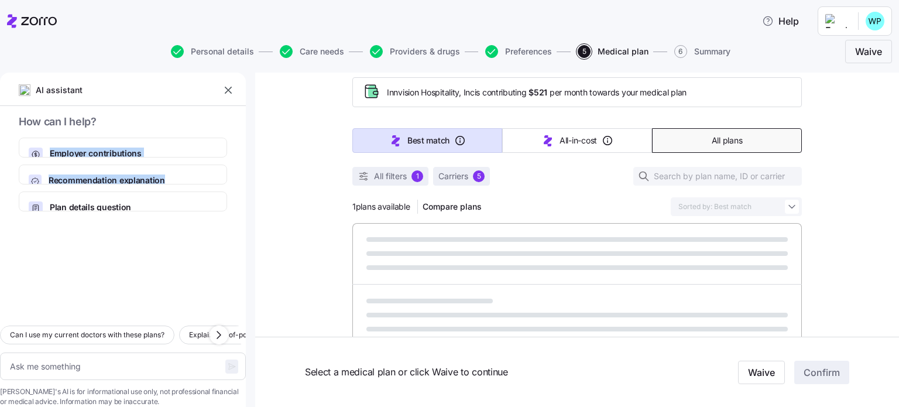
type textarea "x"
type input "Sorted by: Premium"
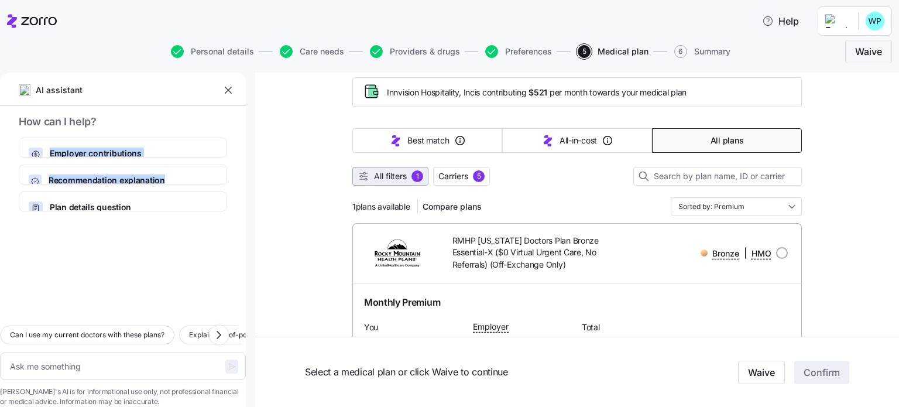
click at [413, 172] on div "1" at bounding box center [418, 176] width 12 height 12
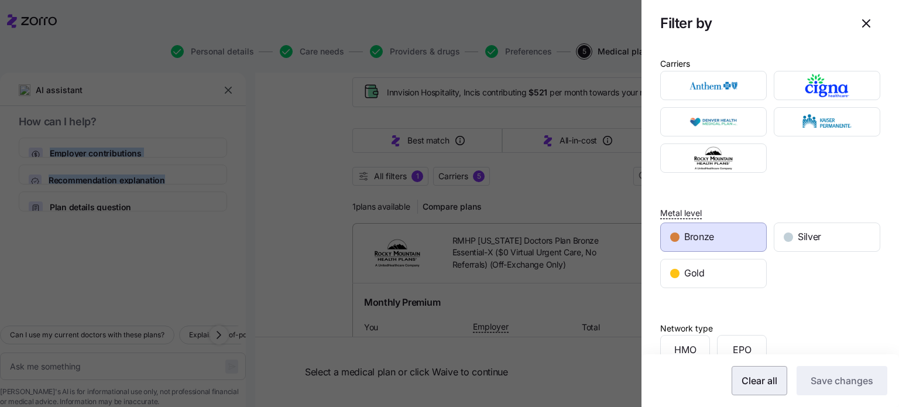
click at [759, 382] on span "Clear all" at bounding box center [760, 381] width 36 height 14
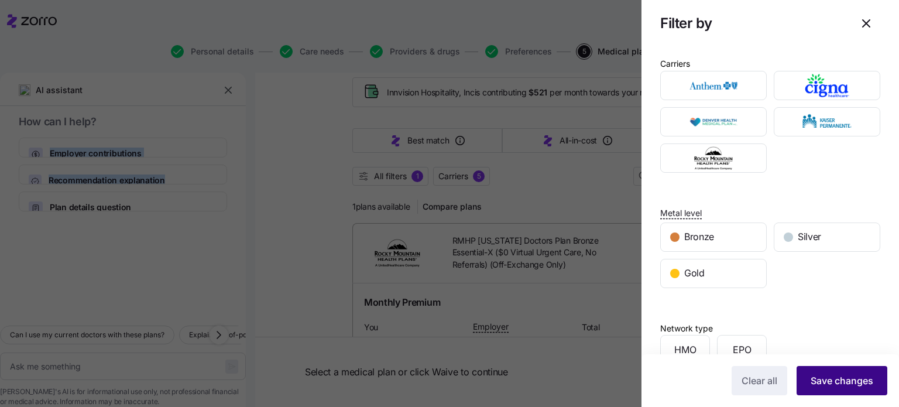
click at [850, 384] on span "Save changes" at bounding box center [842, 381] width 63 height 14
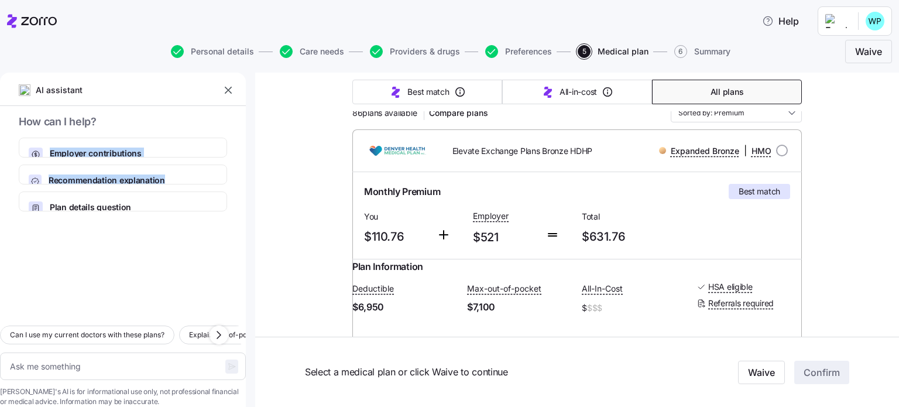
scroll to position [0, 0]
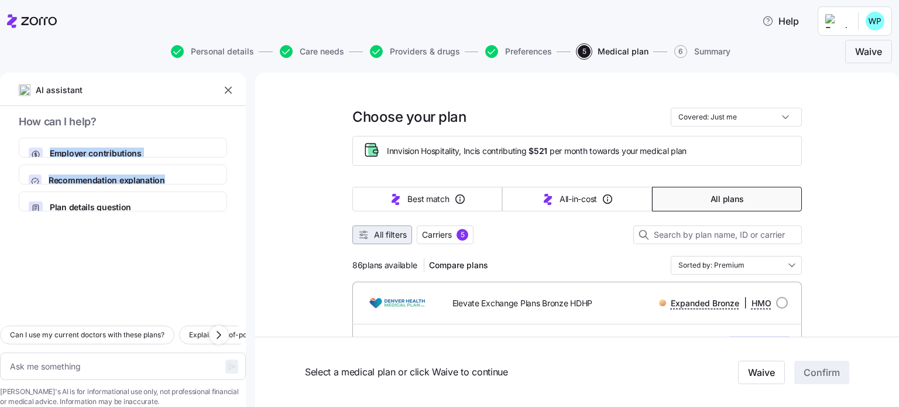
click at [380, 234] on span "All filters" at bounding box center [390, 235] width 33 height 12
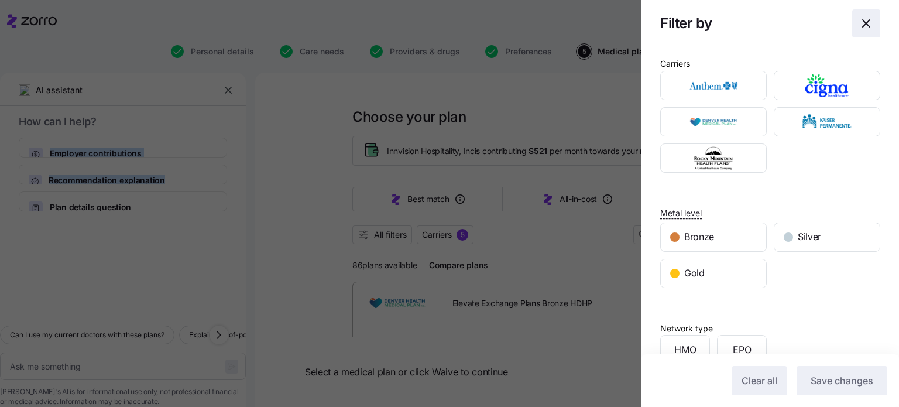
click at [860, 23] on icon "button" at bounding box center [867, 23] width 14 height 14
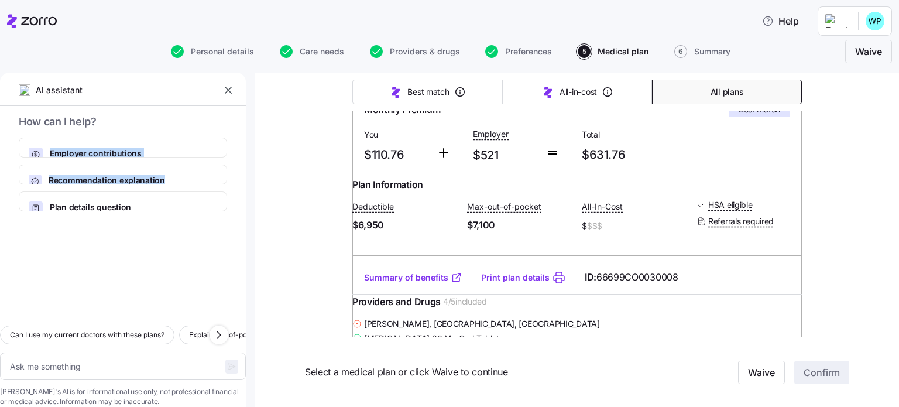
scroll to position [293, 0]
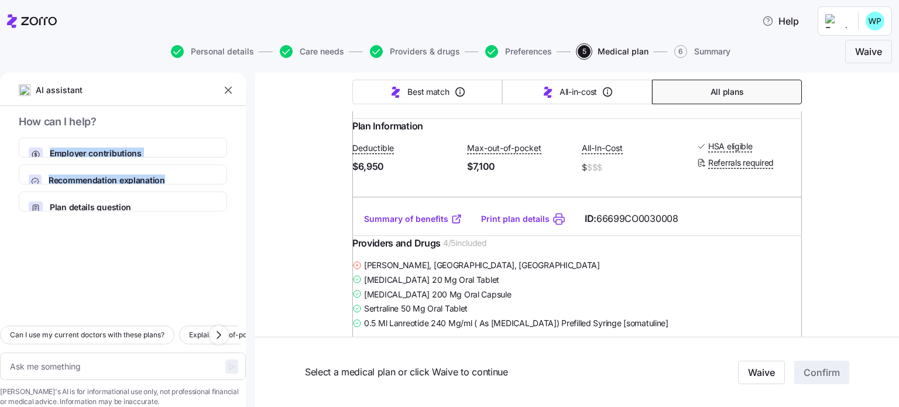
click at [416, 225] on link "Summary of benefits" at bounding box center [413, 219] width 98 height 12
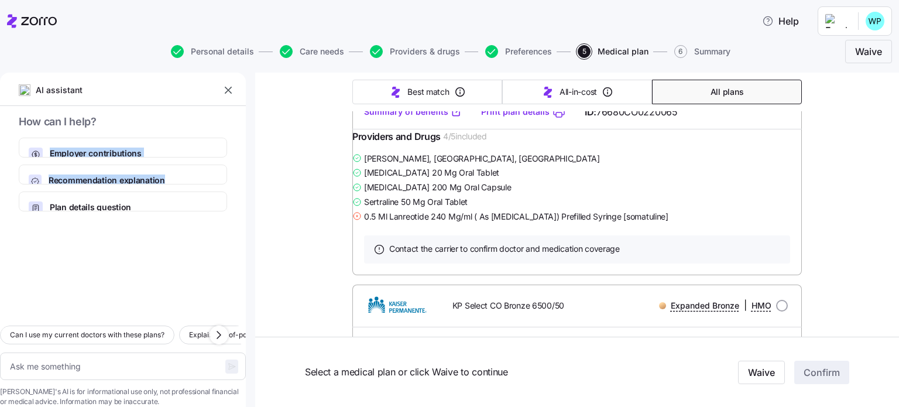
scroll to position [1113, 0]
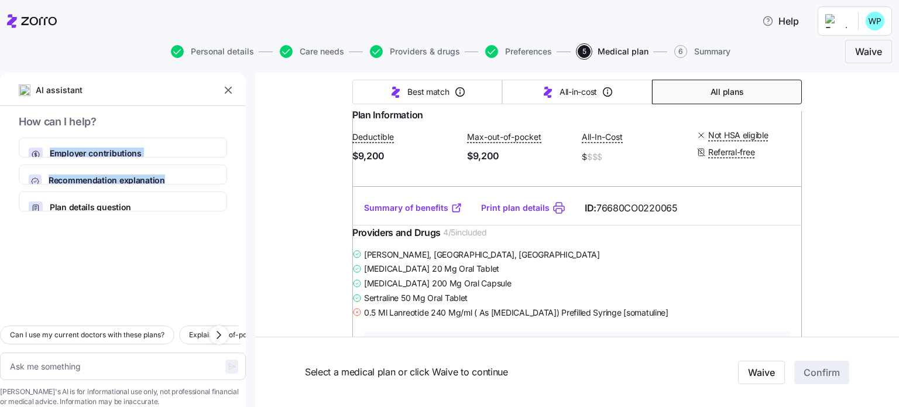
click at [412, 214] on link "Summary of benefits" at bounding box center [413, 208] width 98 height 12
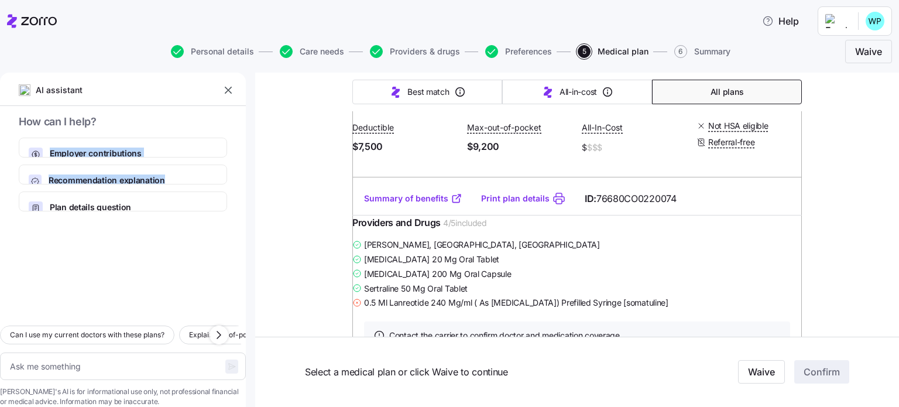
scroll to position [5211, 0]
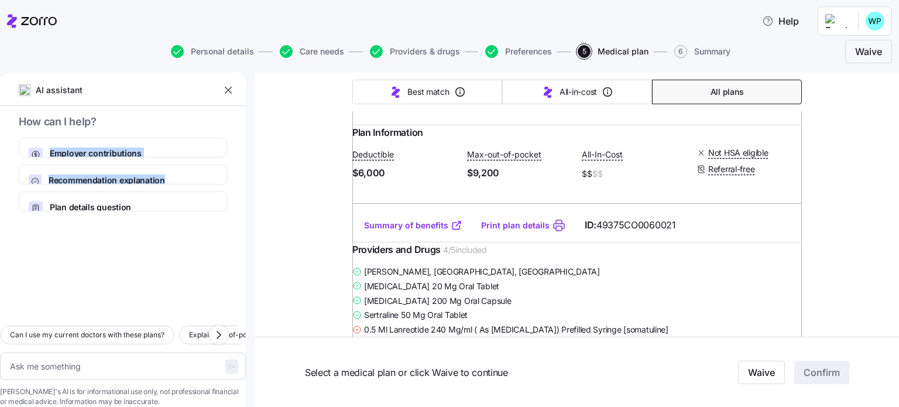
type textarea "x"
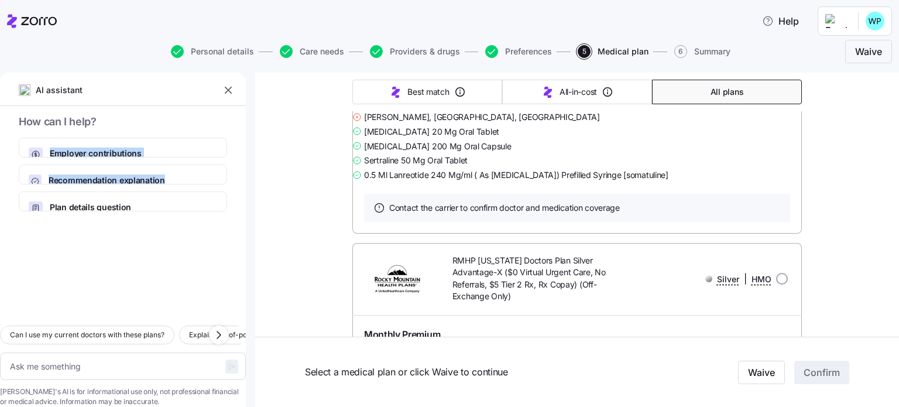
scroll to position [18035, 0]
